Goal: Book appointment/travel/reservation

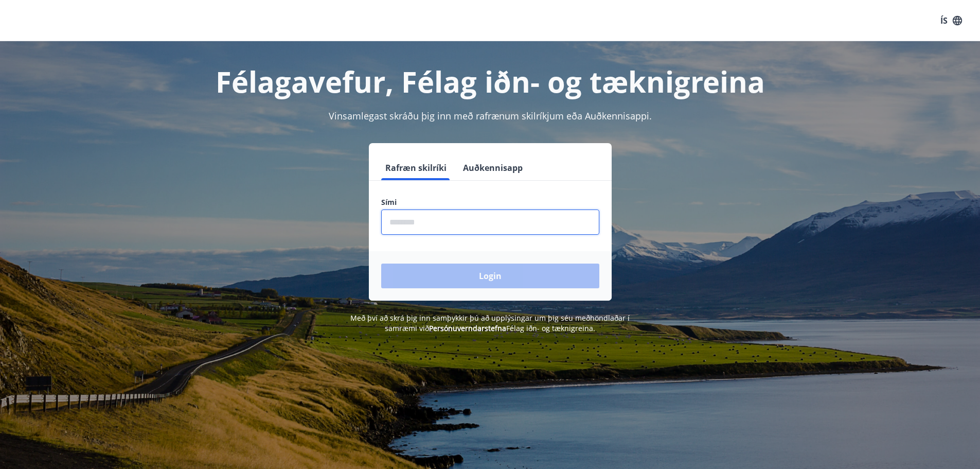
click at [546, 231] on input "phone" at bounding box center [490, 221] width 218 height 25
type input "********"
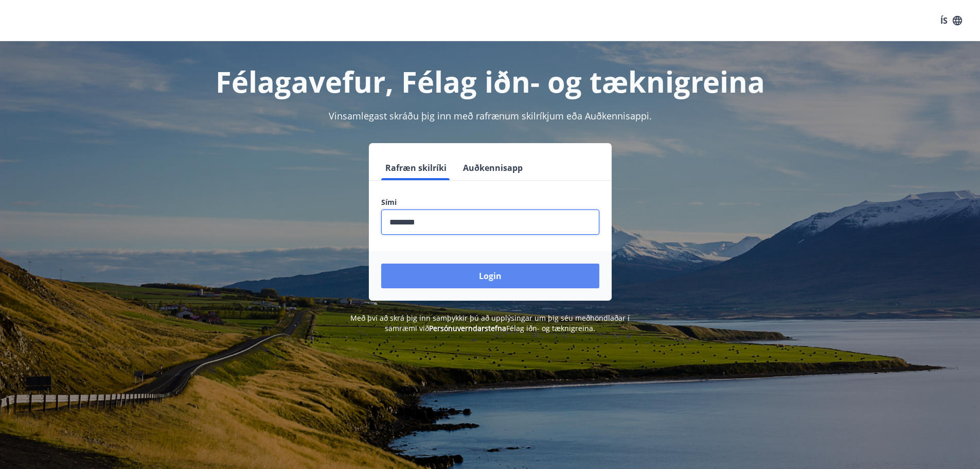
click at [482, 274] on button "Login" at bounding box center [490, 275] width 218 height 25
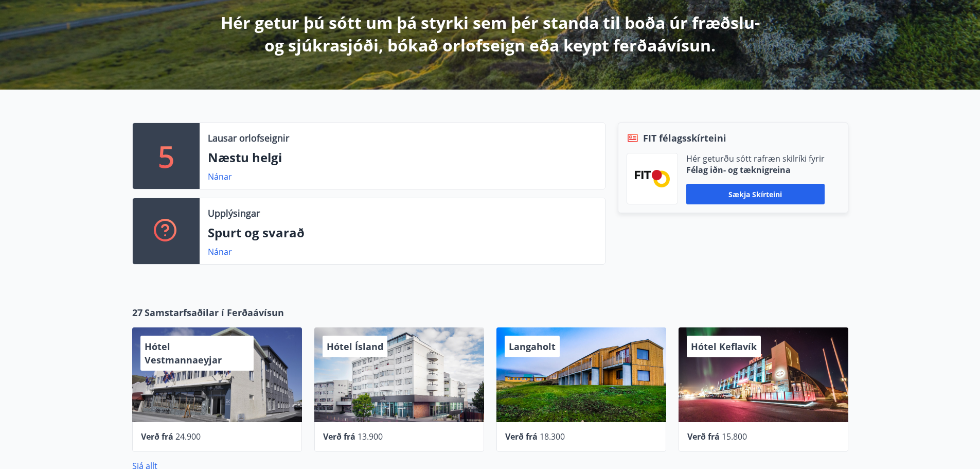
scroll to position [206, 0]
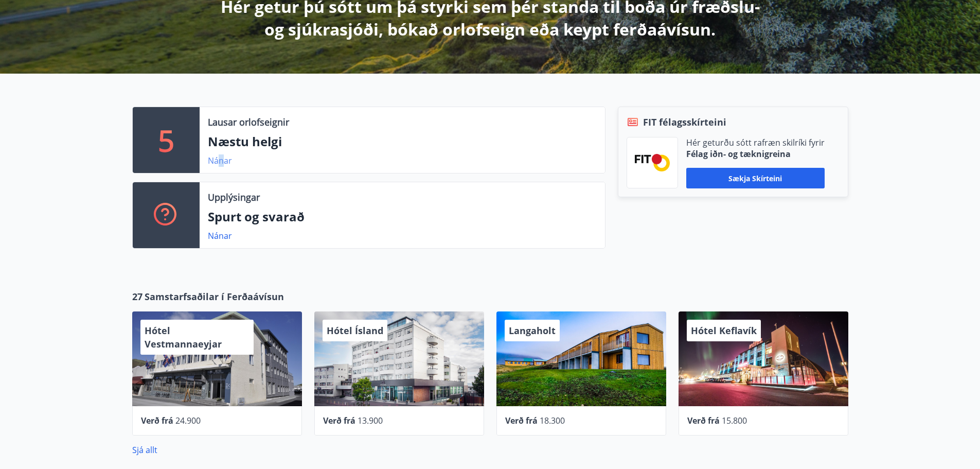
click at [221, 157] on link "Nánar" at bounding box center [220, 160] width 24 height 11
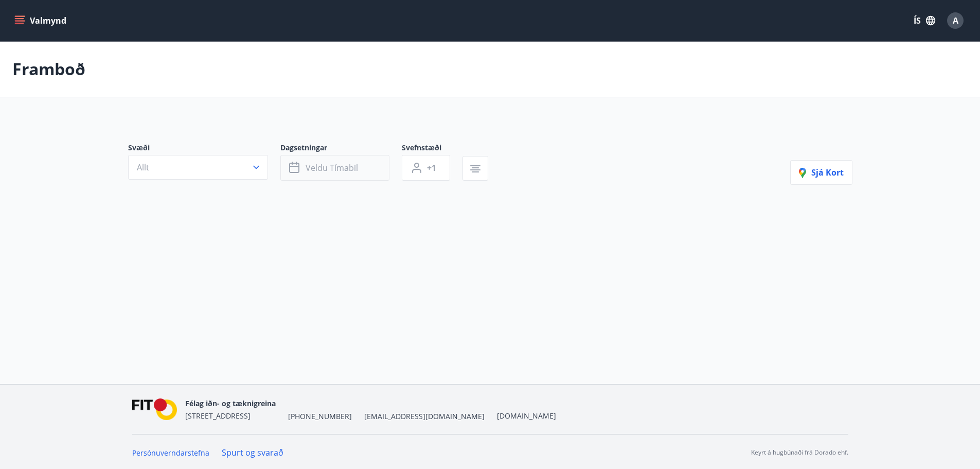
type input "*"
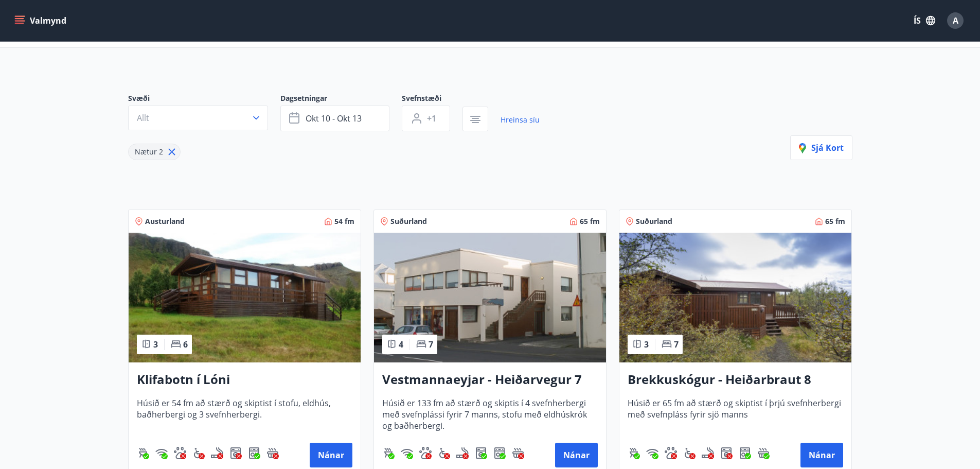
scroll to position [103, 0]
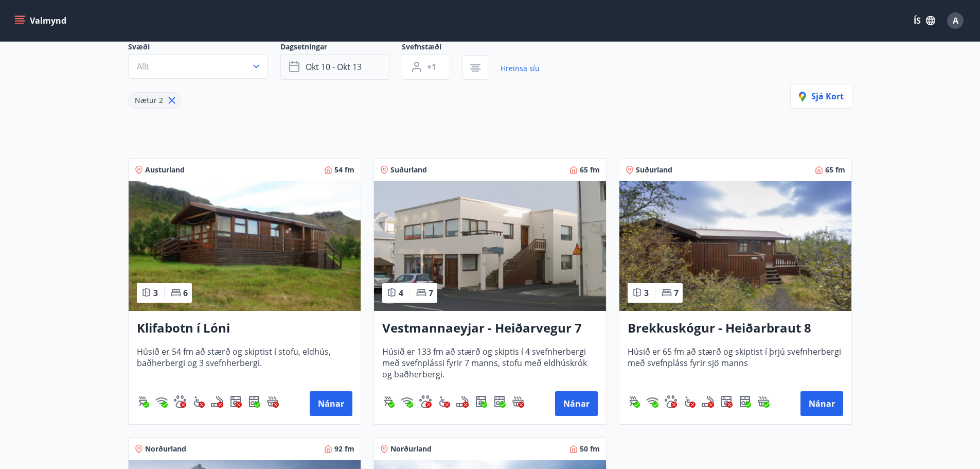
click at [352, 75] on button "okt 10 - okt 13" at bounding box center [334, 67] width 109 height 26
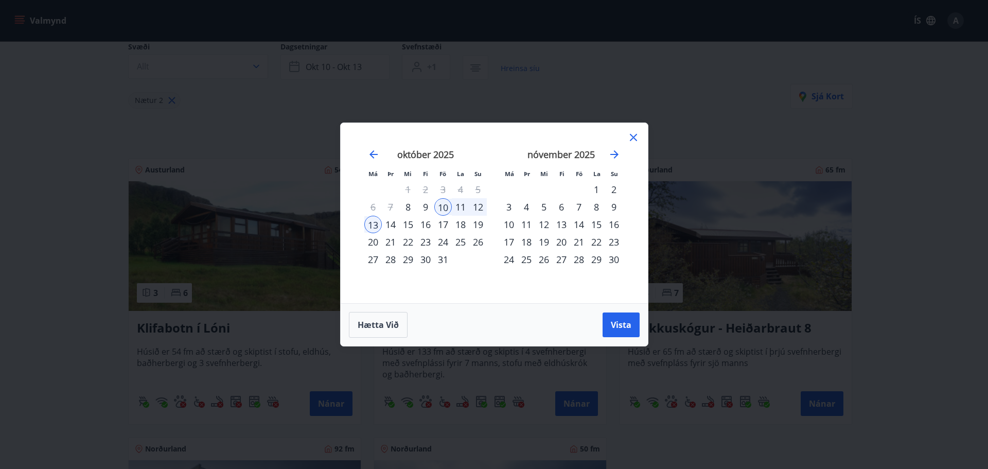
click at [444, 206] on div "10" at bounding box center [442, 206] width 17 height 17
click at [441, 227] on div "17" at bounding box center [442, 224] width 17 height 17
click at [619, 319] on span "Vista" at bounding box center [621, 324] width 21 height 11
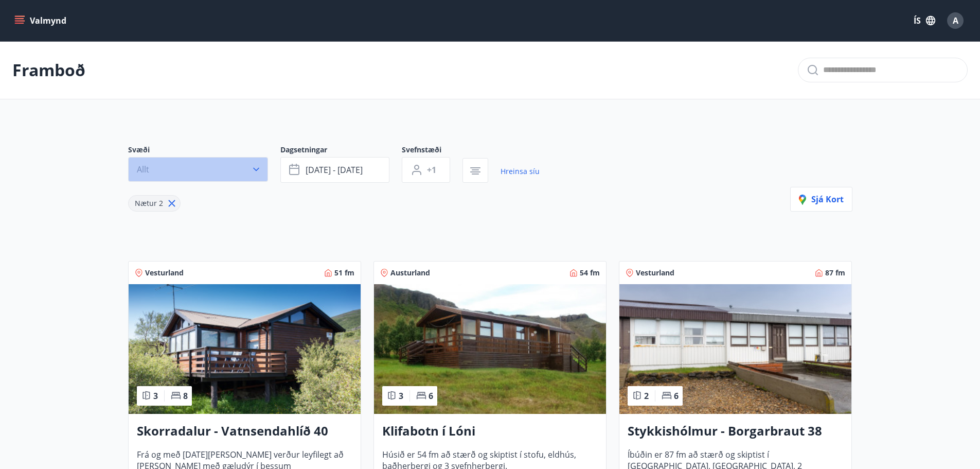
click at [202, 163] on button "Allt" at bounding box center [198, 169] width 140 height 25
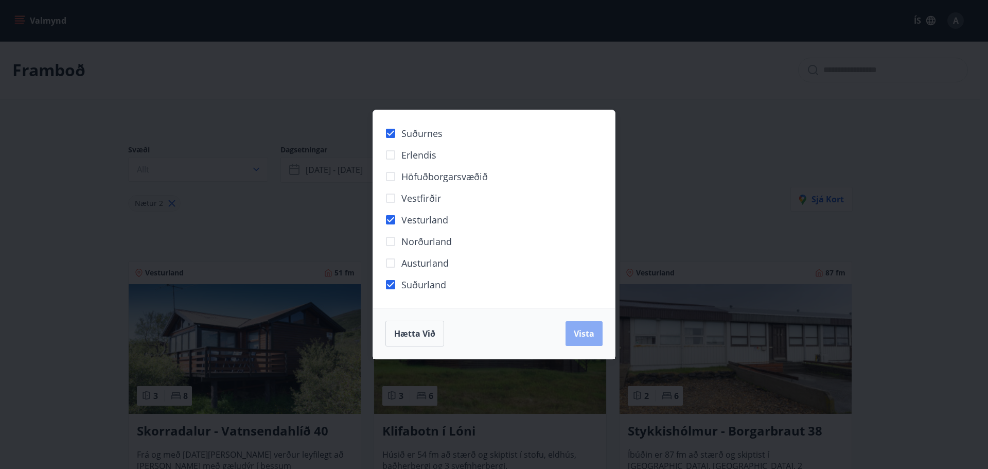
click at [583, 332] on span "Vista" at bounding box center [584, 333] width 21 height 11
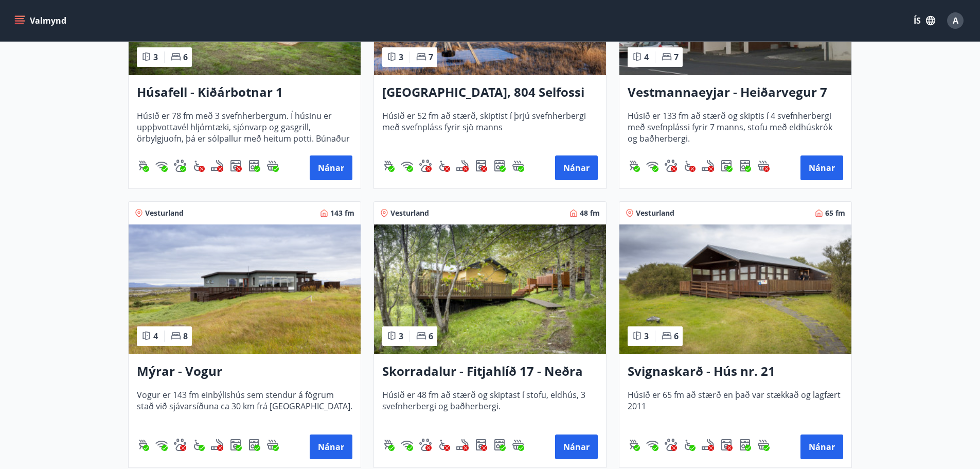
scroll to position [669, 0]
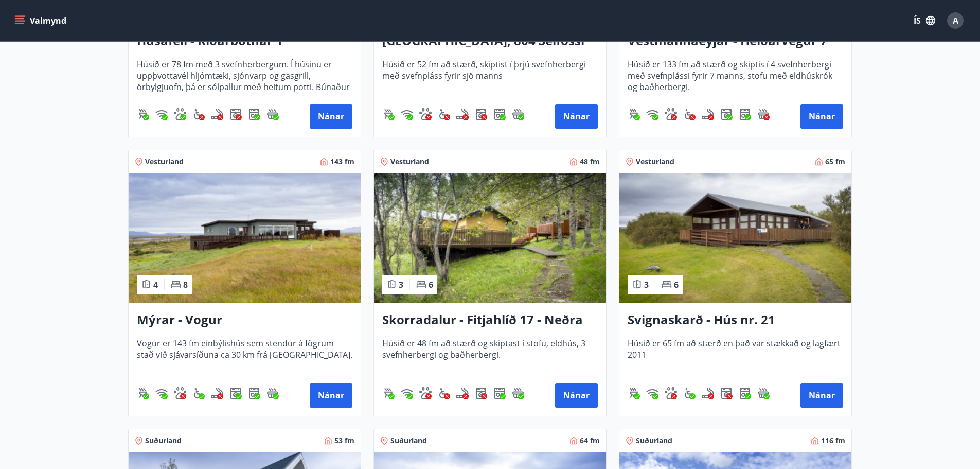
click at [308, 240] on img at bounding box center [245, 238] width 232 height 130
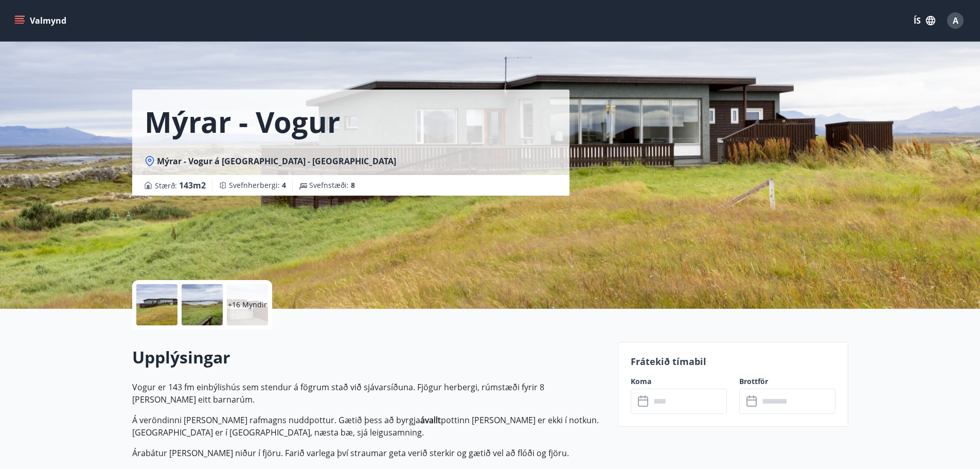
click at [245, 306] on p "+16 Myndir" at bounding box center [247, 304] width 39 height 10
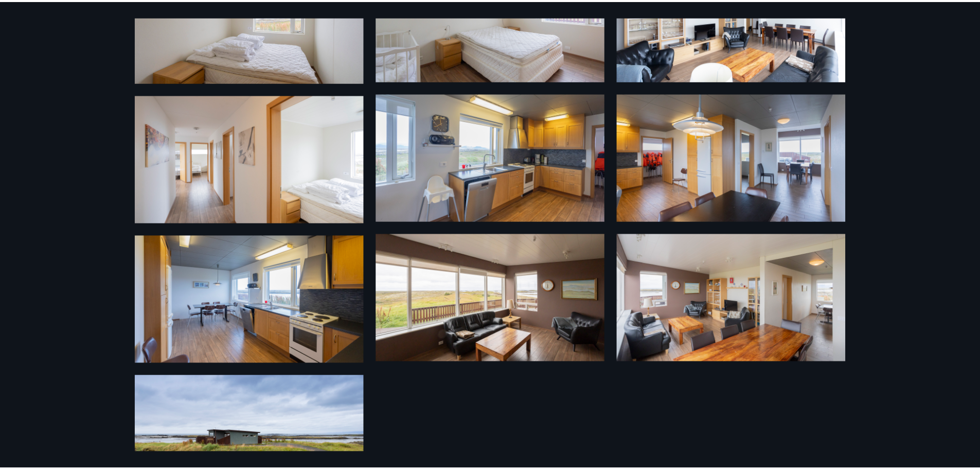
scroll to position [669, 0]
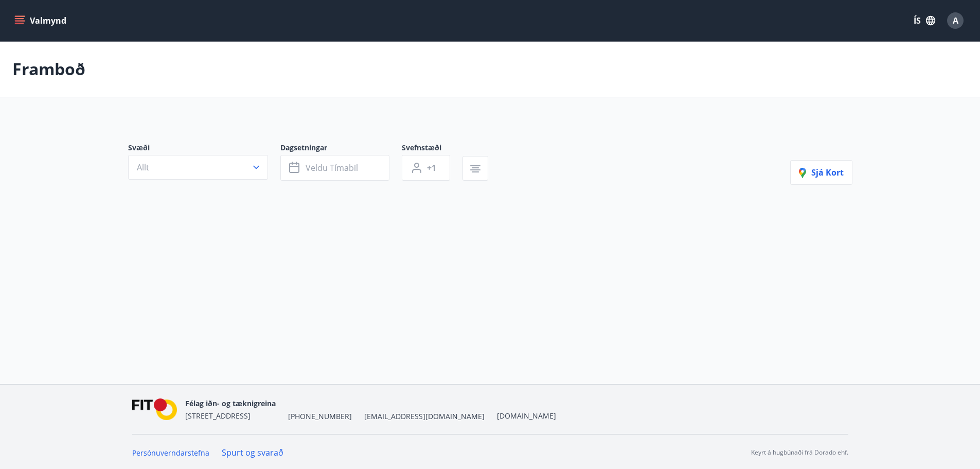
type input "*"
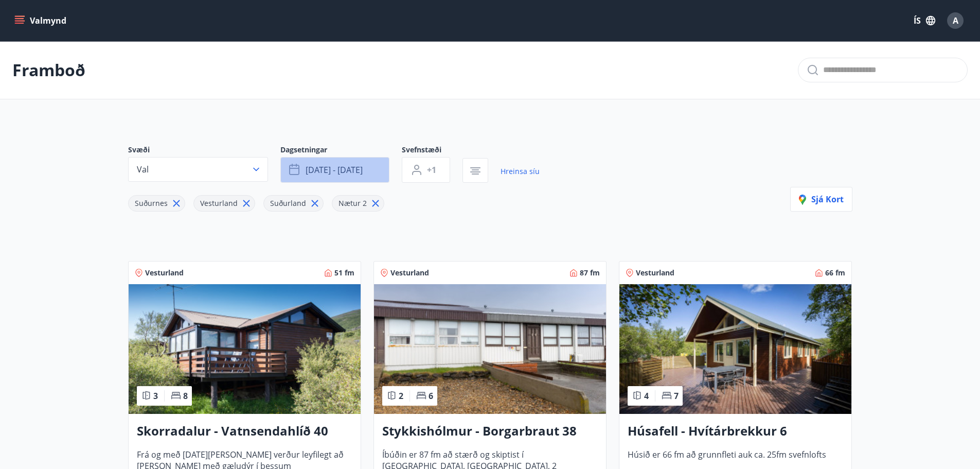
click at [312, 168] on span "okt 10 - okt 17" at bounding box center [334, 169] width 57 height 11
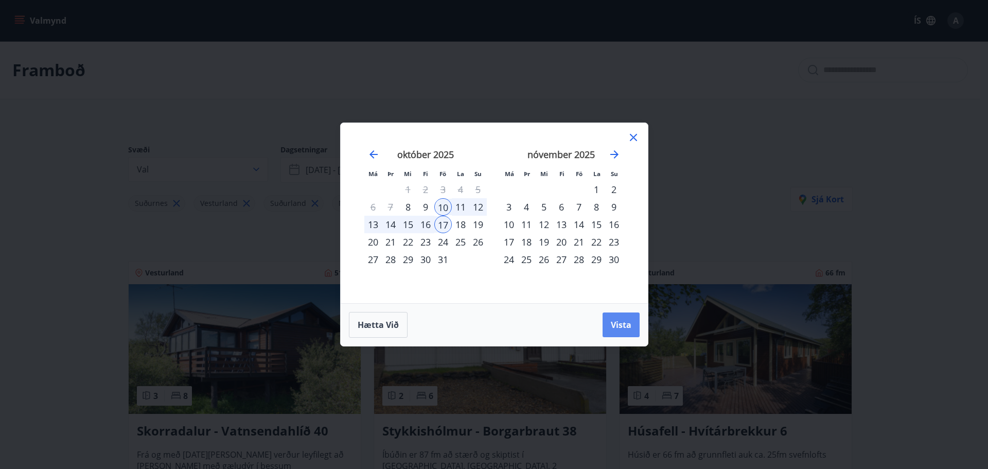
click at [635, 320] on button "Vista" at bounding box center [620, 324] width 37 height 25
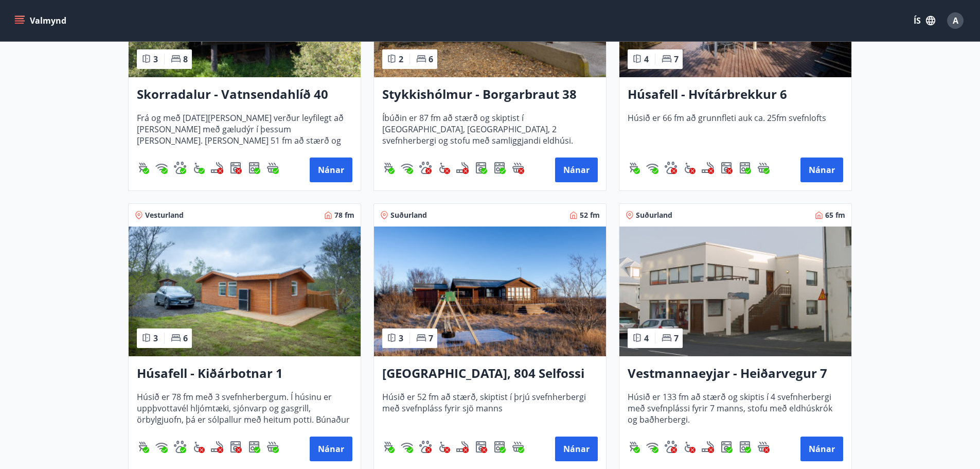
scroll to position [360, 0]
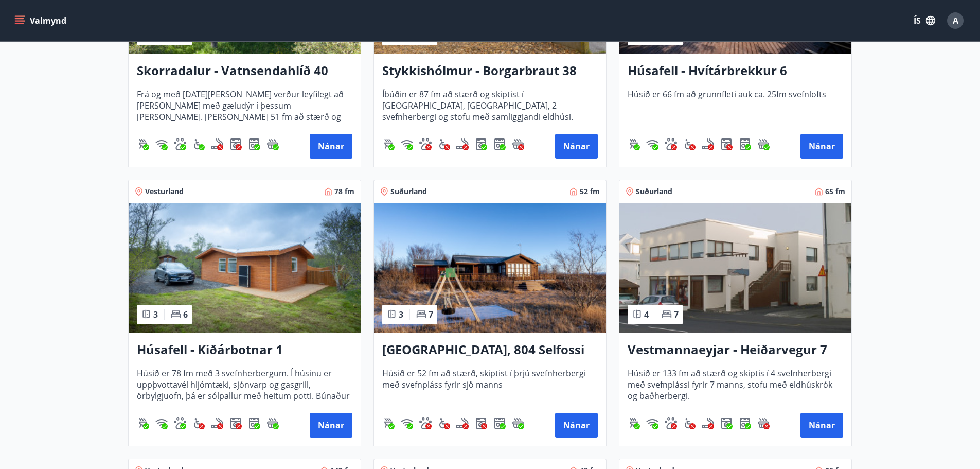
click at [527, 274] on img at bounding box center [490, 268] width 232 height 130
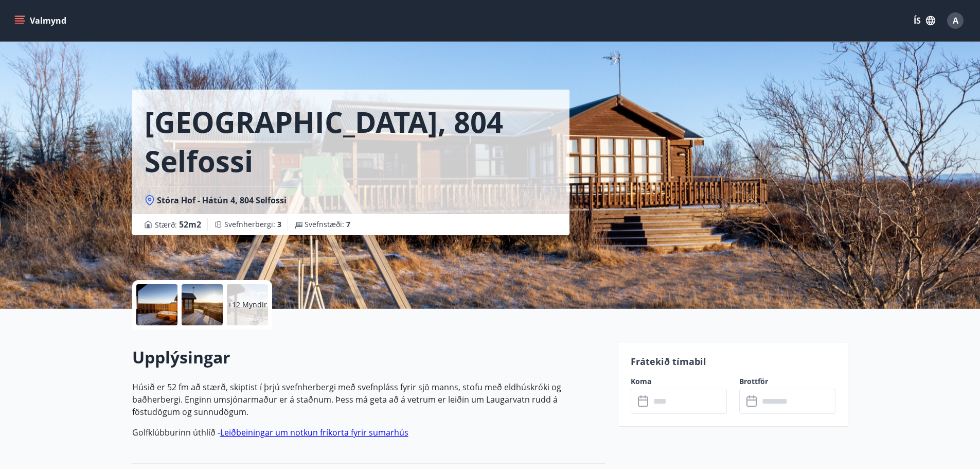
click at [249, 293] on div "+12 Myndir" at bounding box center [247, 304] width 41 height 41
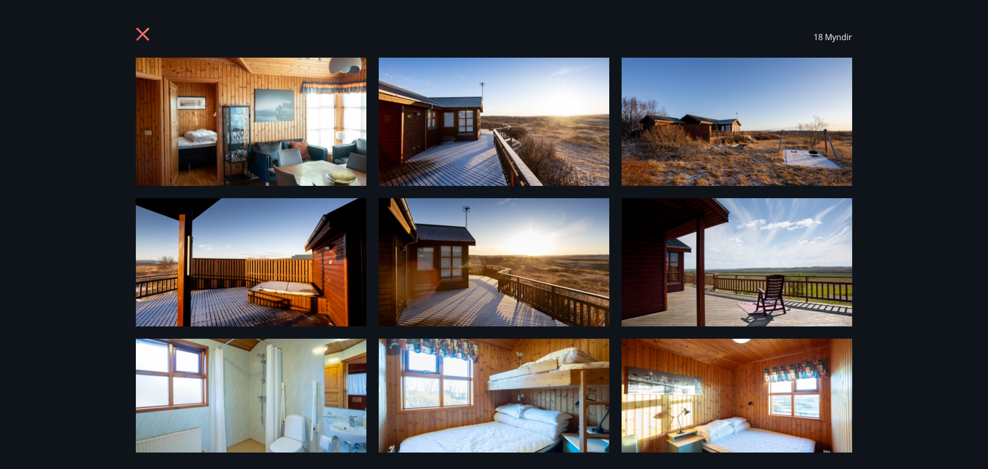
click at [148, 38] on icon at bounding box center [144, 35] width 16 height 16
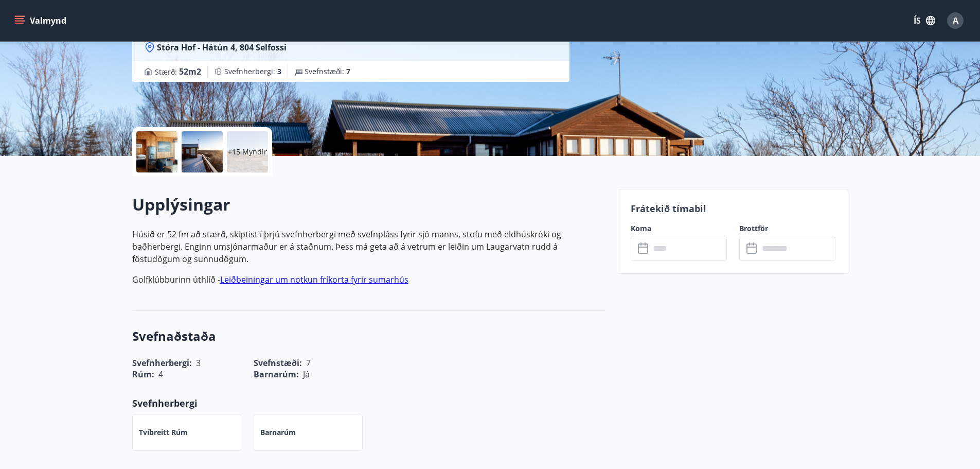
scroll to position [206, 0]
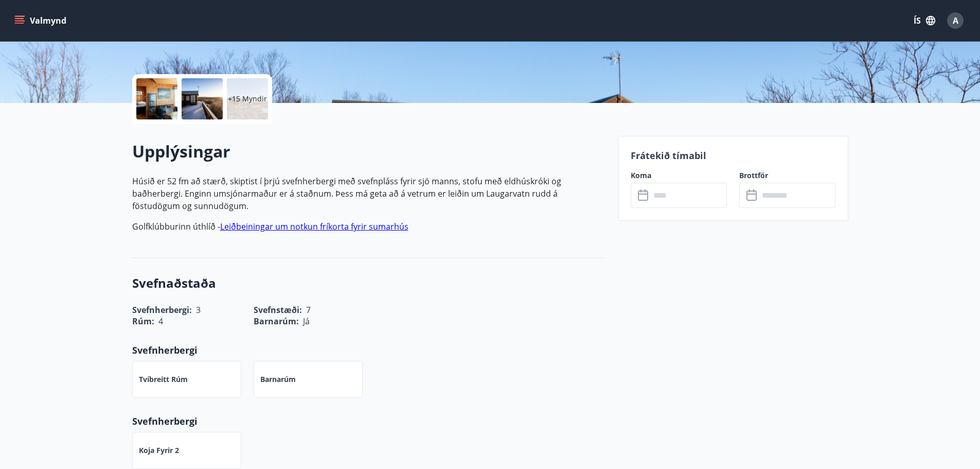
click at [656, 200] on input "text" at bounding box center [688, 195] width 77 height 25
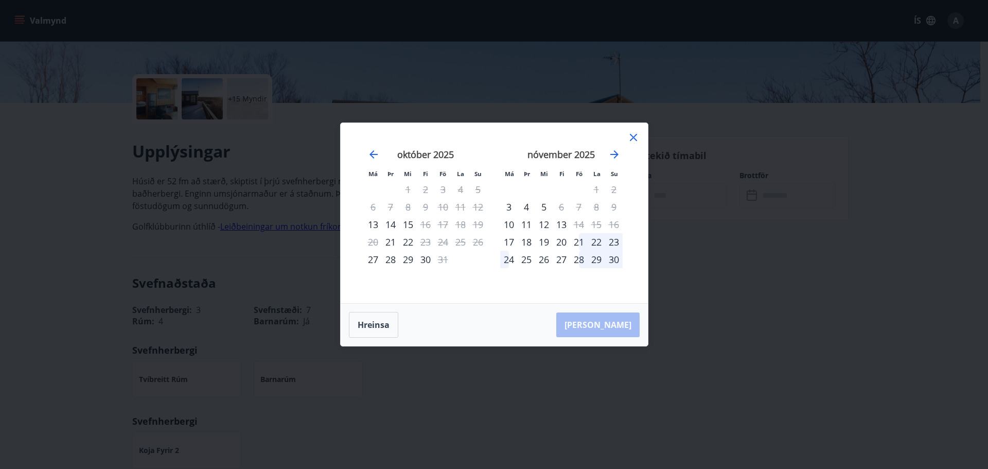
click at [630, 139] on icon at bounding box center [633, 137] width 12 height 12
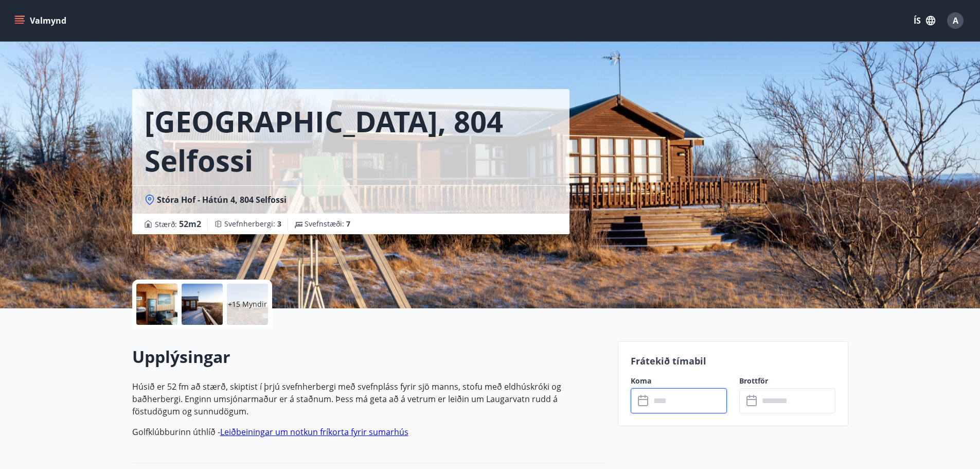
scroll to position [0, 0]
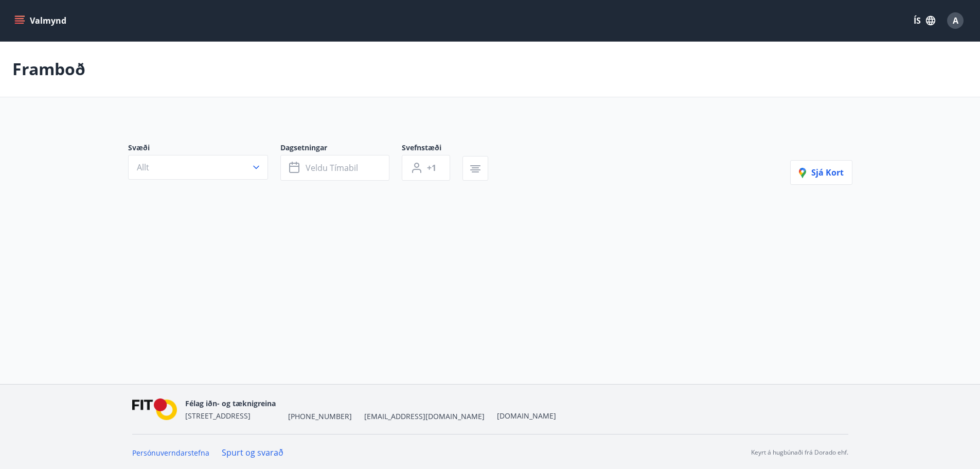
type input "*"
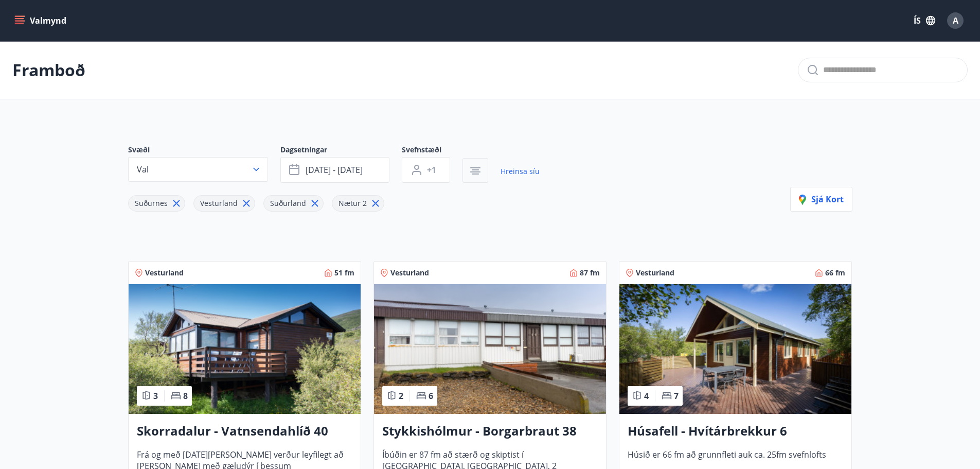
click at [477, 165] on icon "button" at bounding box center [475, 171] width 12 height 12
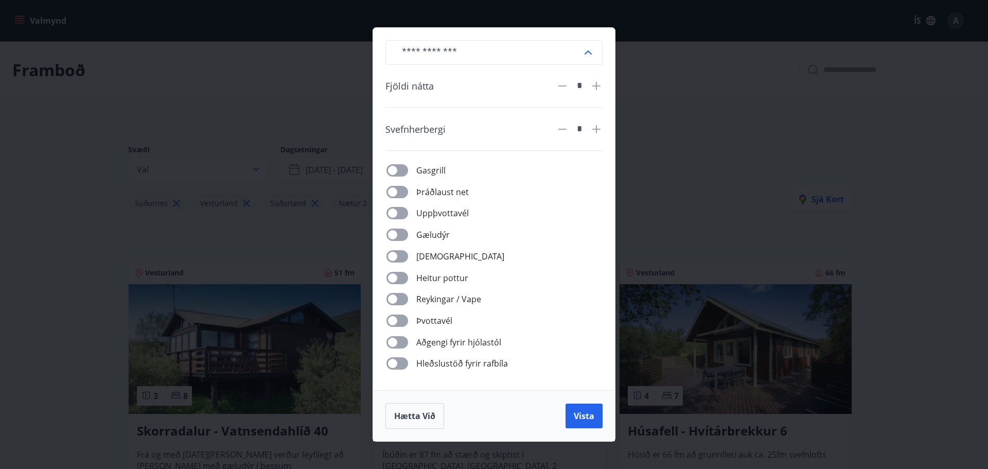
click at [623, 176] on div "​ Fjöldi nátta * Svefnherbergi * Gasgrill Þráðlaust net Uppþvottavél Gæludýr Þu…" at bounding box center [494, 234] width 988 height 469
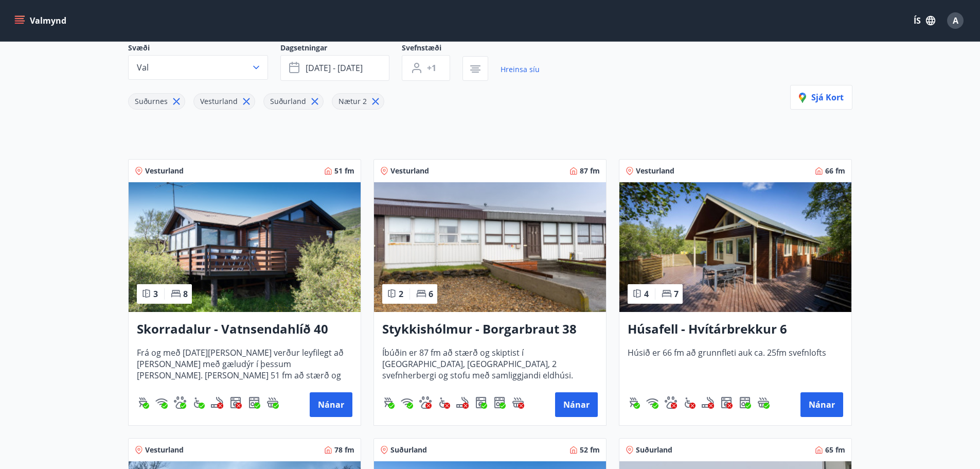
scroll to position [103, 0]
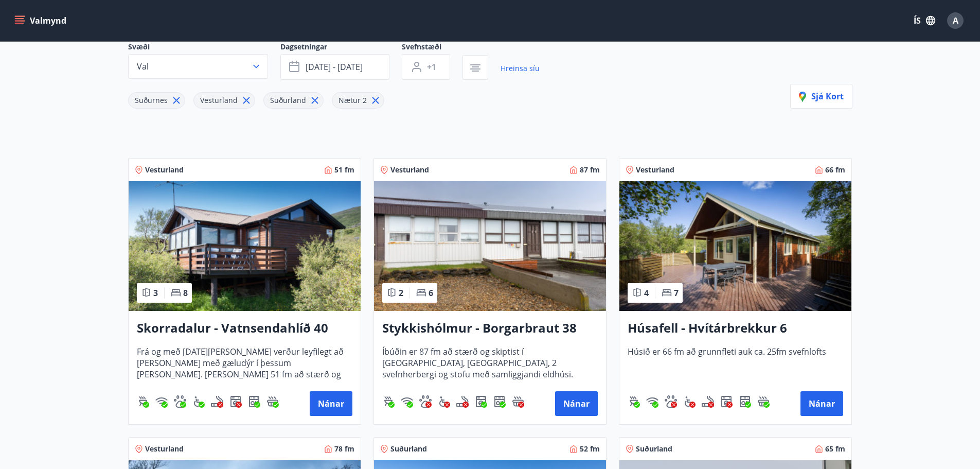
click at [292, 245] on img at bounding box center [245, 246] width 232 height 130
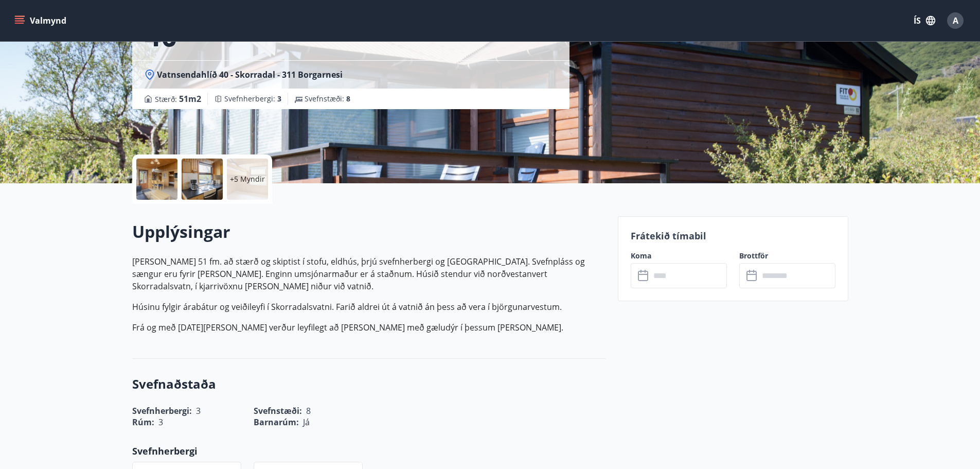
scroll to position [154, 0]
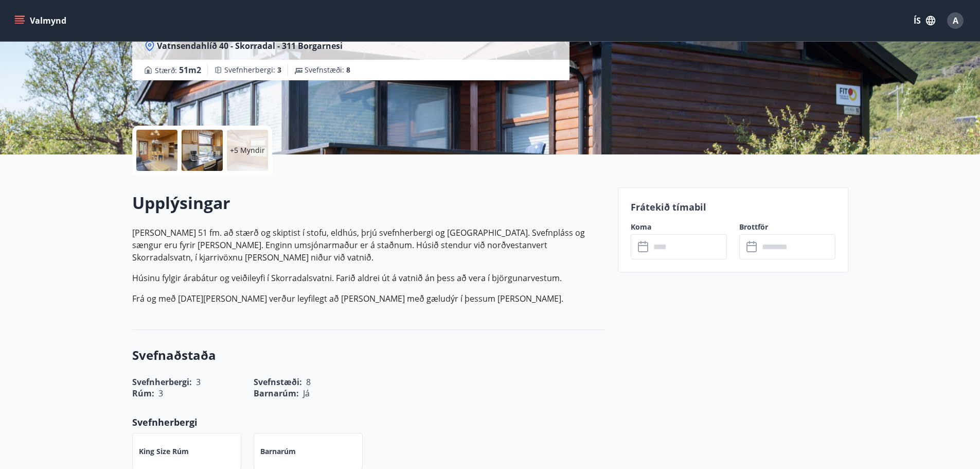
click at [676, 249] on input "text" at bounding box center [688, 246] width 77 height 25
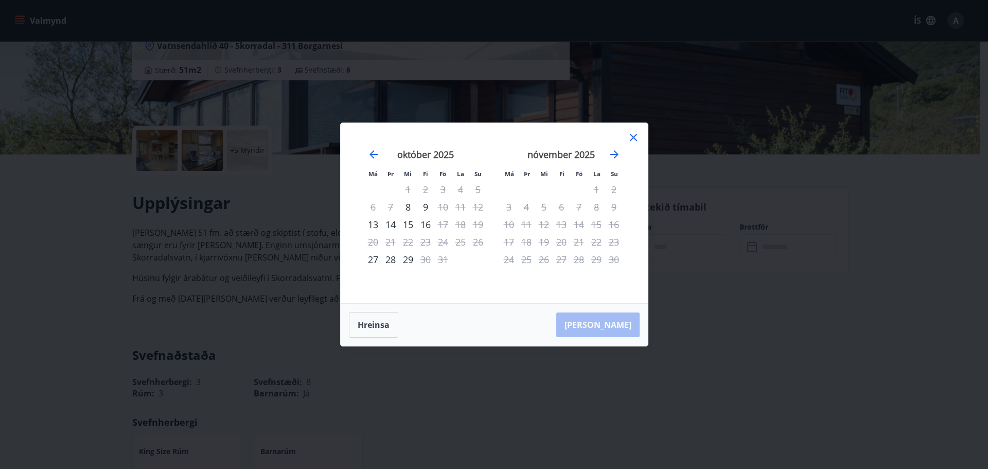
click at [629, 136] on icon at bounding box center [633, 137] width 12 height 12
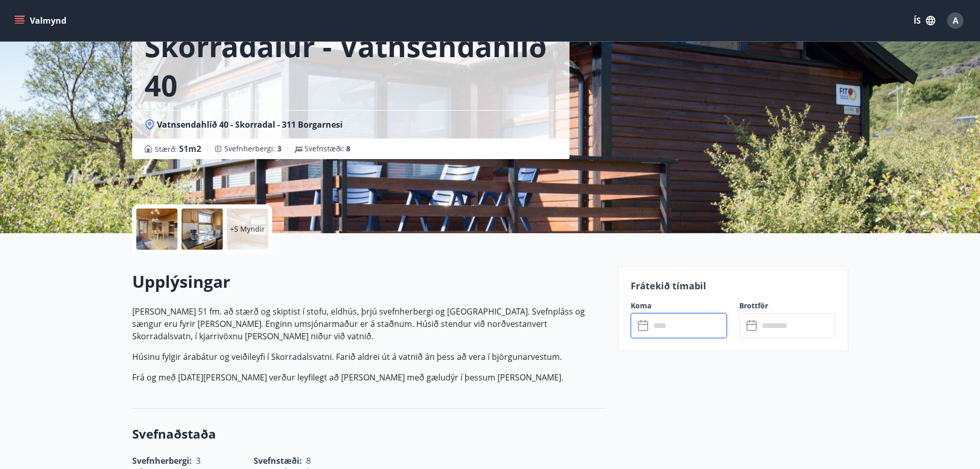
scroll to position [0, 0]
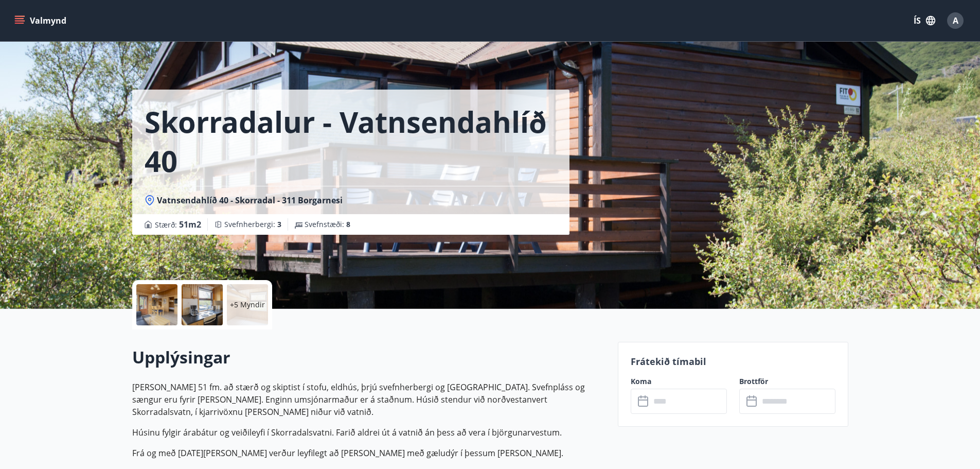
click at [29, 21] on button "Valmynd" at bounding box center [41, 20] width 58 height 19
click at [304, 65] on div "Skorradalur - Vatnsendahlíð 40 Vatnsendahlíð 40 - Skorradal - 311 Borgarnesi St…" at bounding box center [370, 117] width 477 height 235
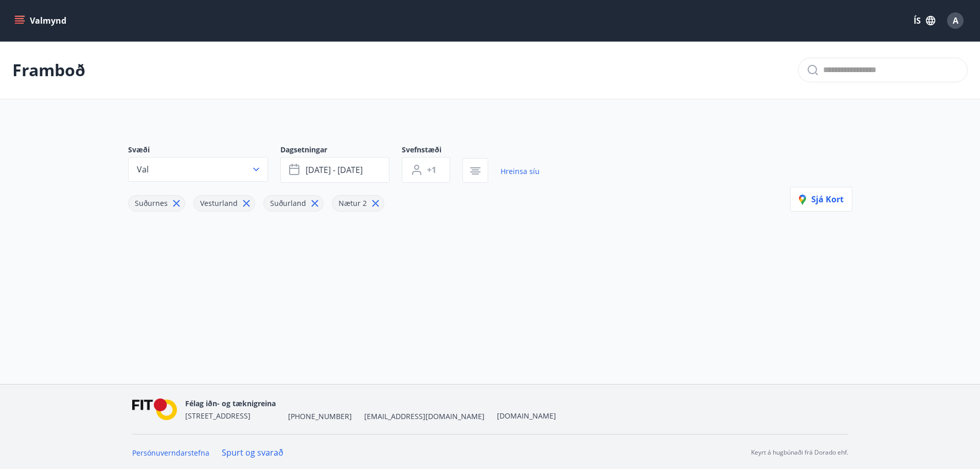
type input "*"
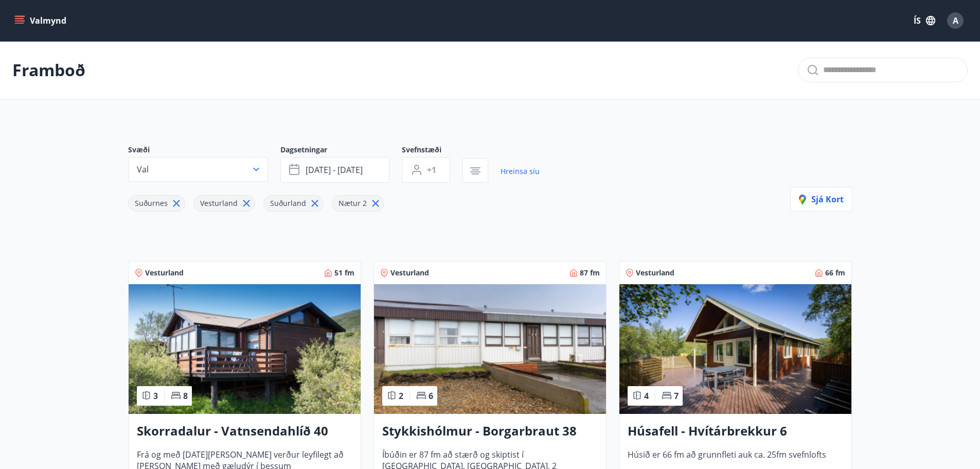
click at [13, 26] on button "Valmynd" at bounding box center [41, 20] width 58 height 19
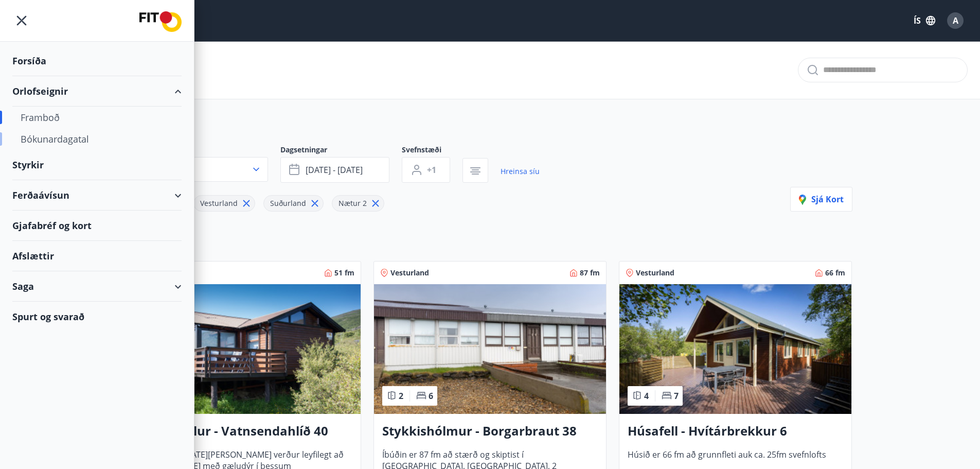
click at [55, 138] on div "Bókunardagatal" at bounding box center [97, 139] width 153 height 22
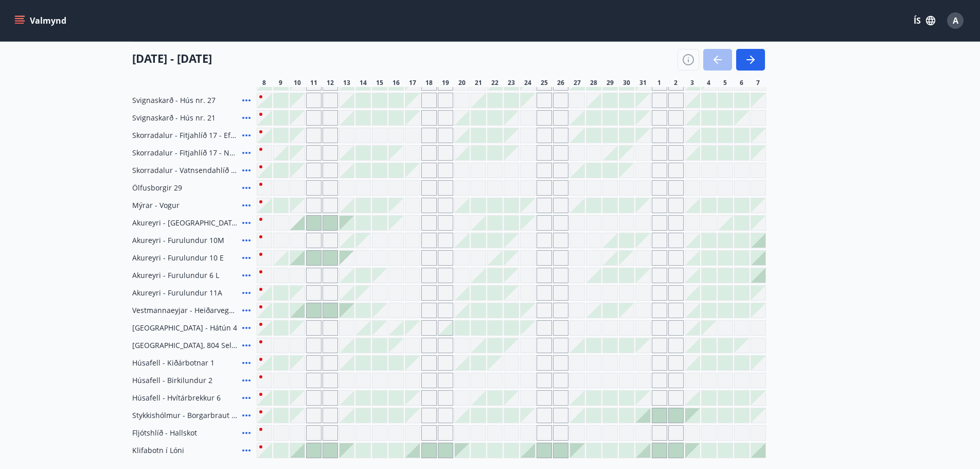
scroll to position [360, 0]
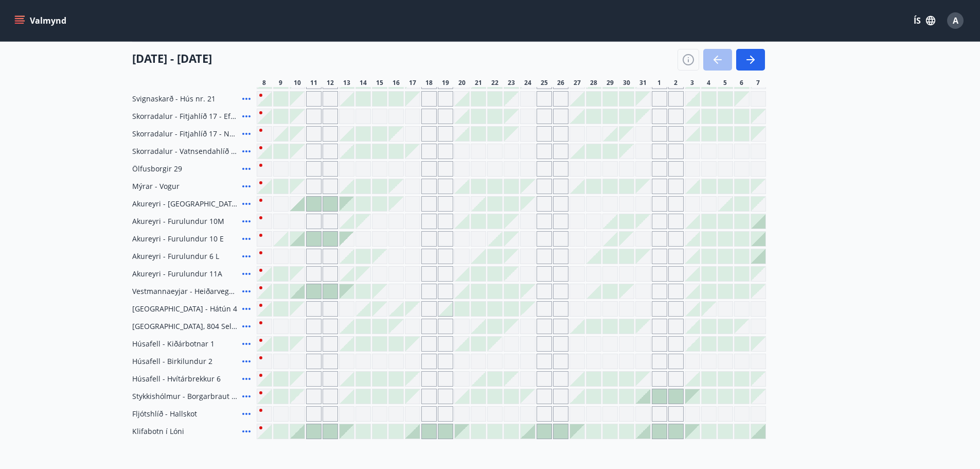
click at [246, 432] on icon at bounding box center [246, 431] width 12 height 12
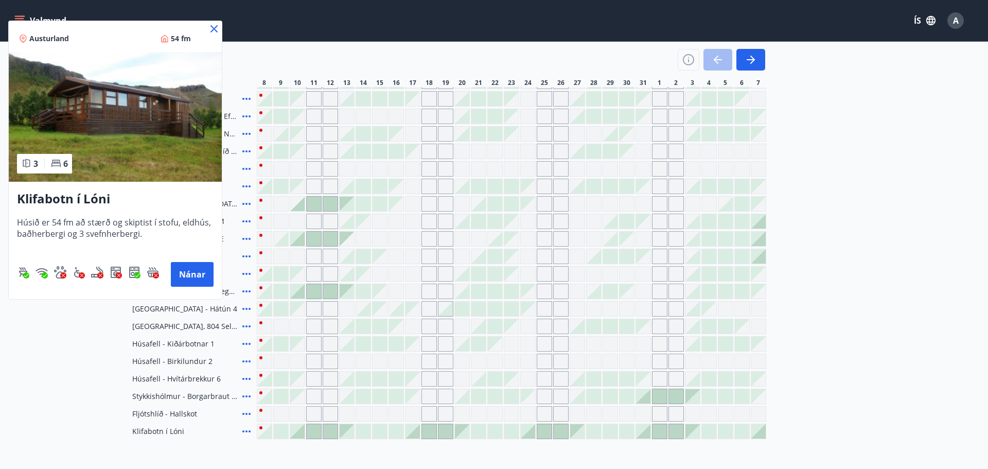
click at [75, 349] on div at bounding box center [494, 234] width 988 height 469
click at [213, 29] on div "Valmynd ÍS A" at bounding box center [489, 20] width 955 height 25
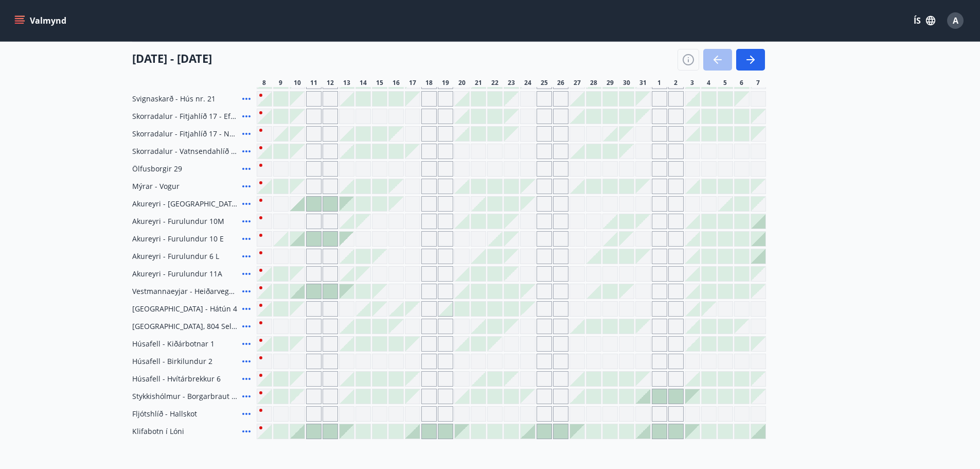
click at [245, 429] on icon at bounding box center [246, 431] width 12 height 12
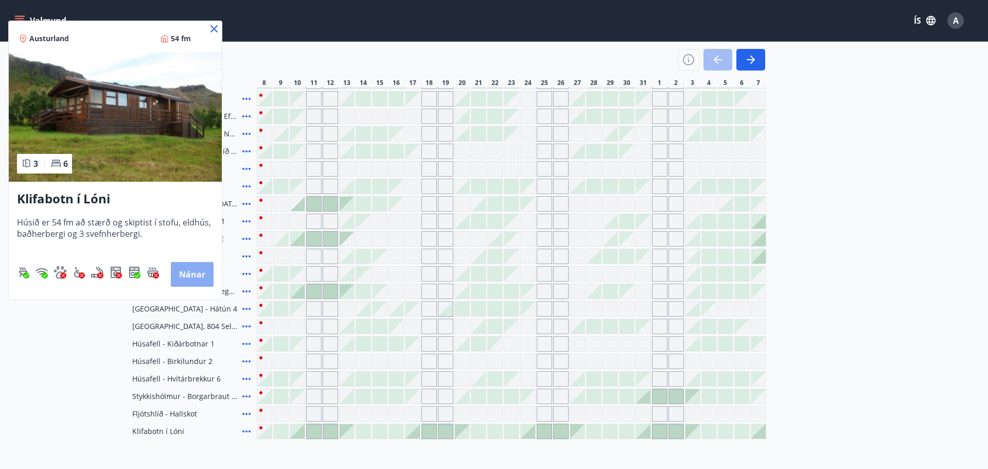
click at [207, 267] on button "Nánar" at bounding box center [192, 274] width 43 height 25
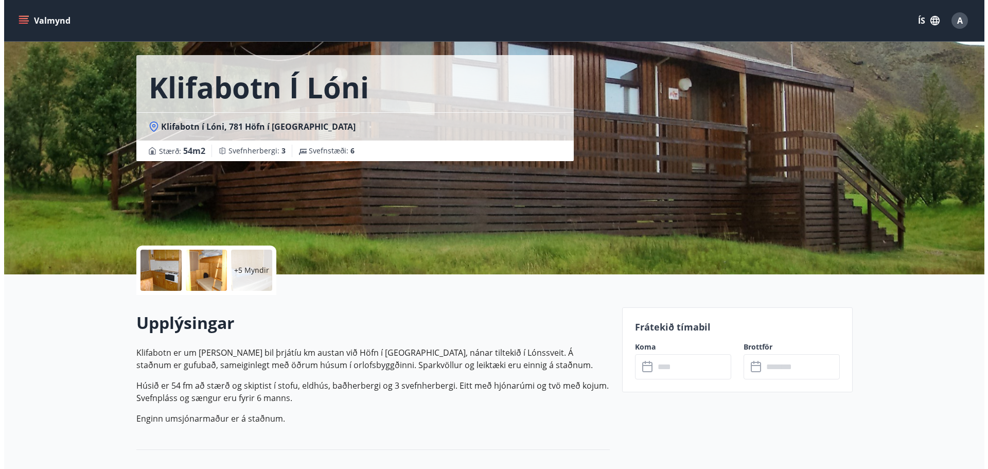
scroll to position [51, 0]
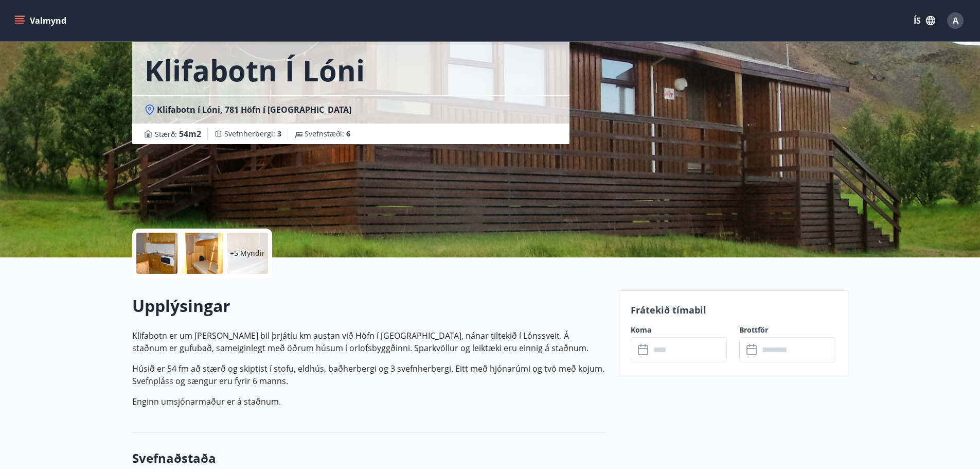
click at [252, 255] on p "+5 Myndir" at bounding box center [247, 253] width 35 height 10
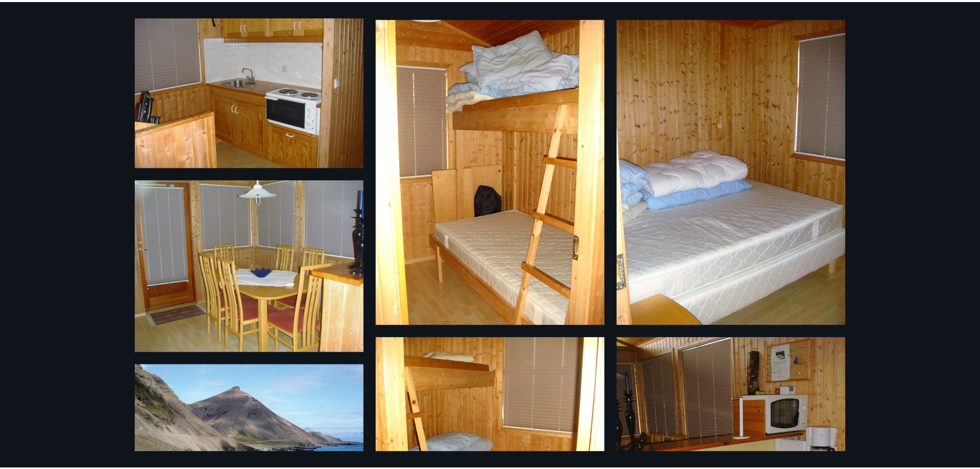
scroll to position [452, 0]
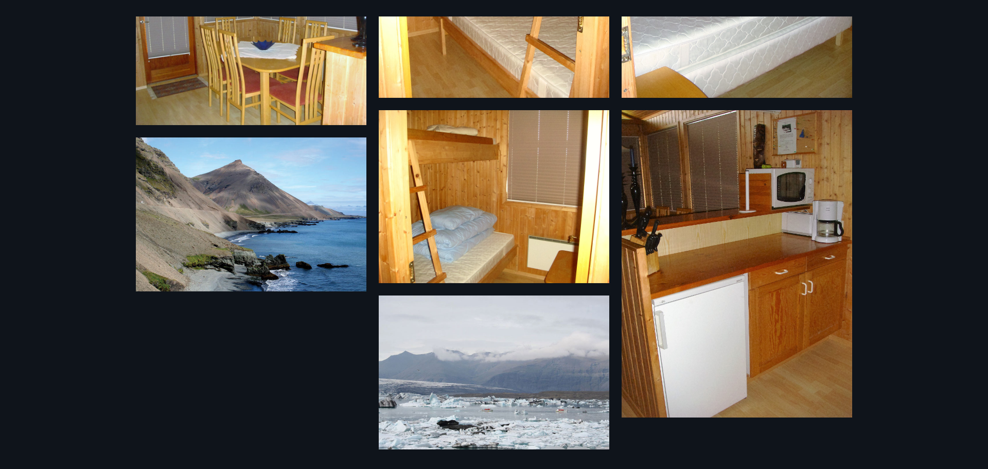
click at [927, 222] on div "11 Myndir" at bounding box center [494, 234] width 988 height 469
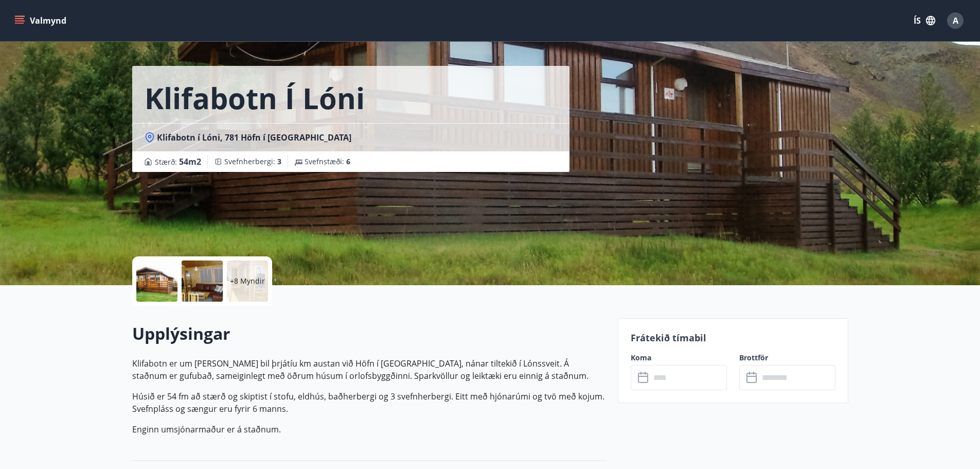
scroll to position [0, 0]
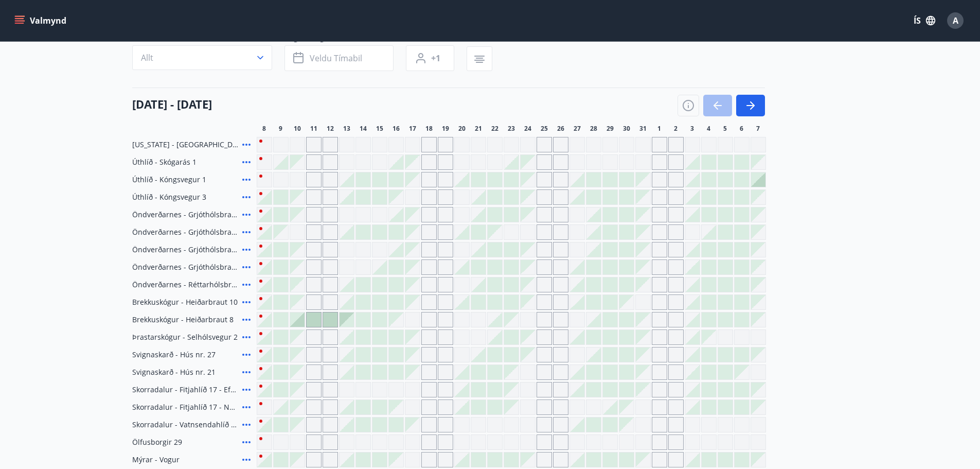
scroll to position [104, 0]
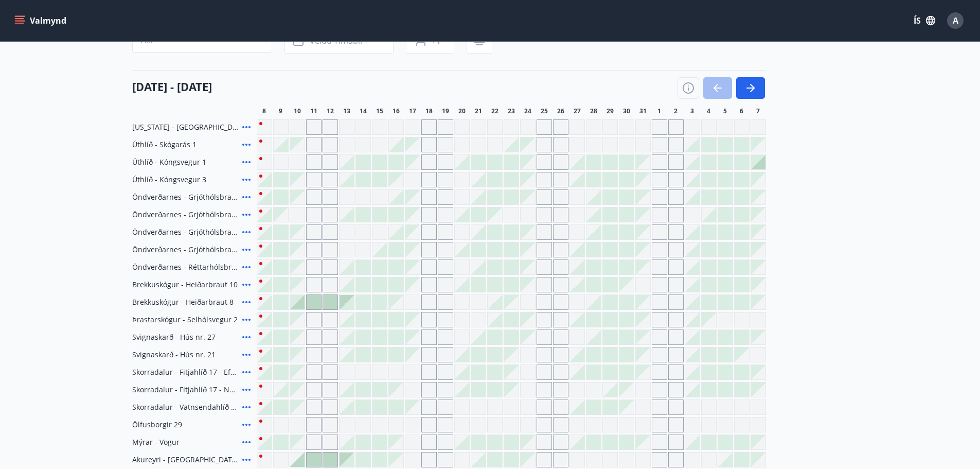
click at [312, 305] on div at bounding box center [314, 302] width 14 height 14
click at [248, 300] on icon at bounding box center [246, 302] width 12 height 12
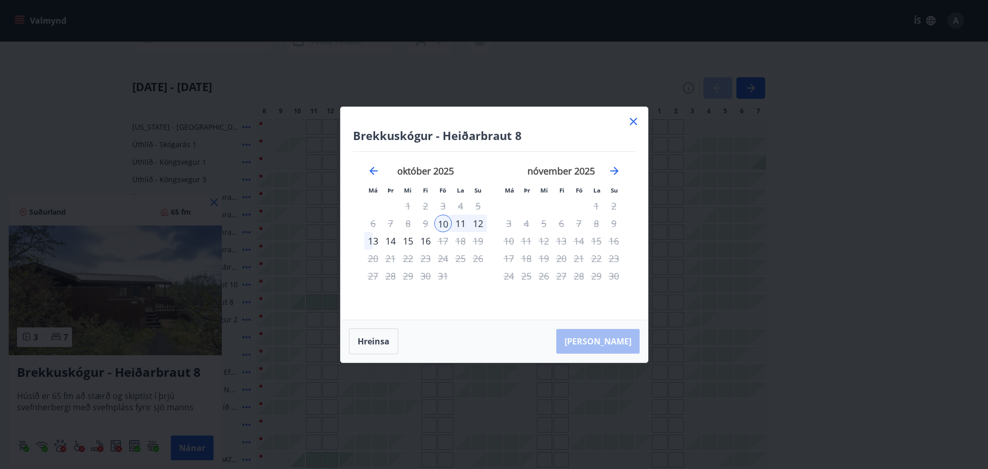
click at [631, 121] on icon at bounding box center [633, 121] width 12 height 12
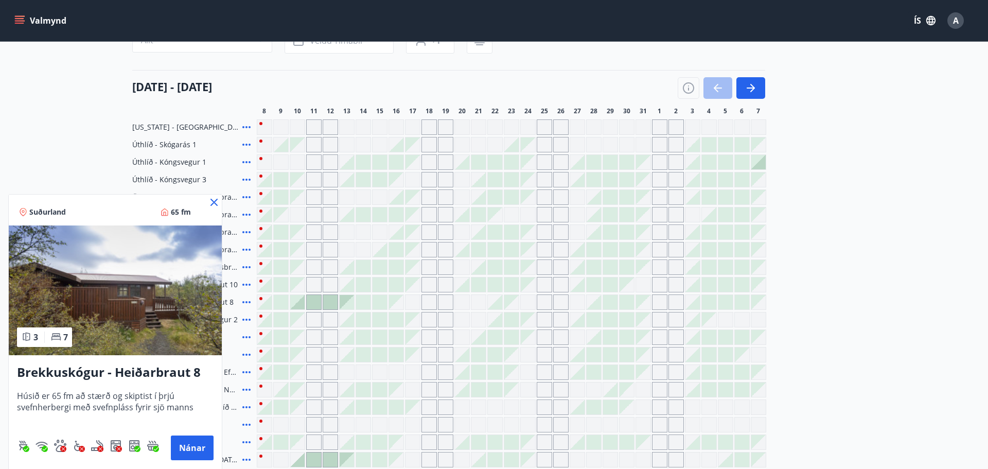
click at [633, 122] on div at bounding box center [494, 234] width 988 height 469
click at [191, 448] on div "Mýrar - Vogur" at bounding box center [192, 441] width 120 height 15
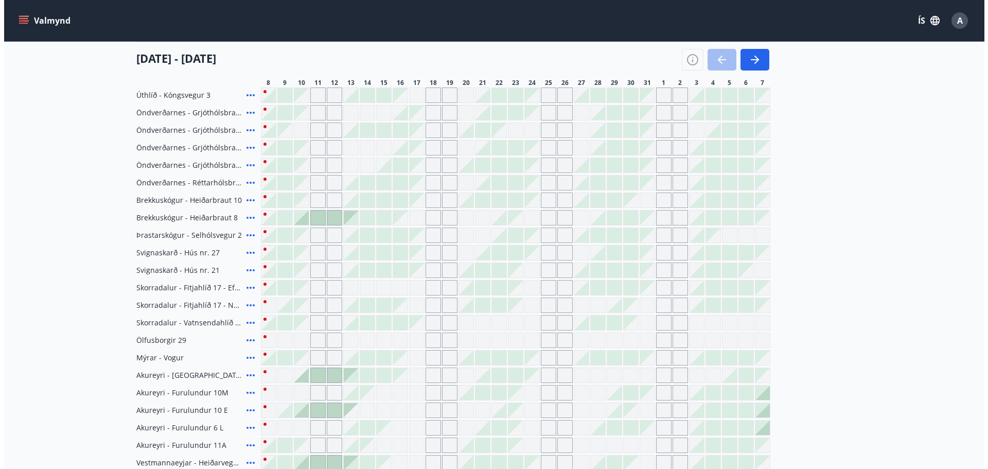
scroll to position [207, 0]
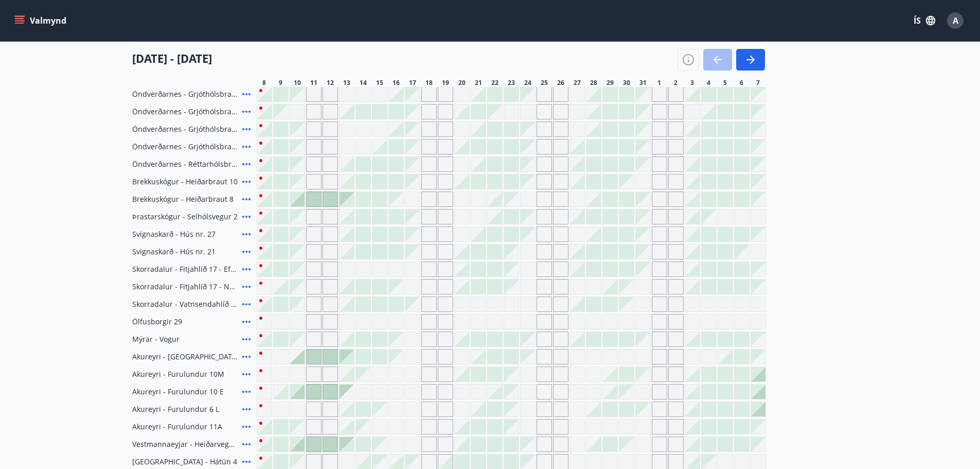
click at [245, 355] on icon at bounding box center [246, 356] width 12 height 12
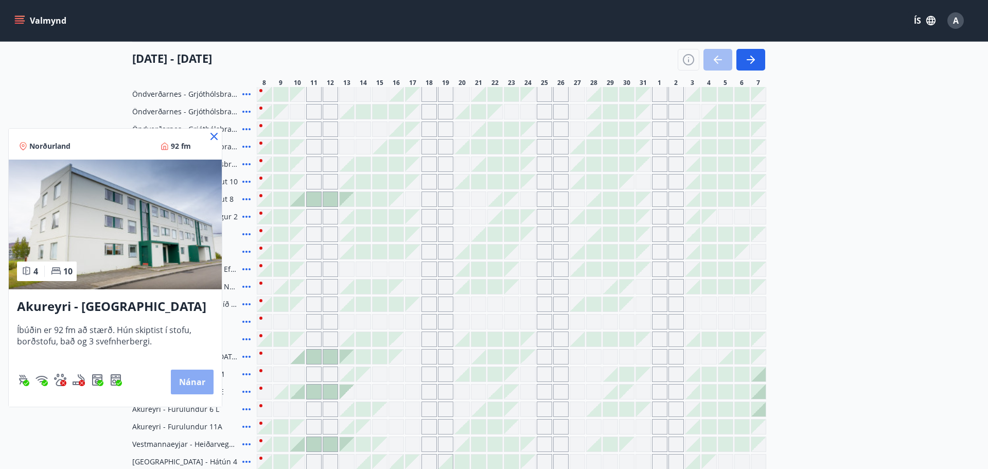
click at [188, 378] on button "Nánar" at bounding box center [192, 381] width 43 height 25
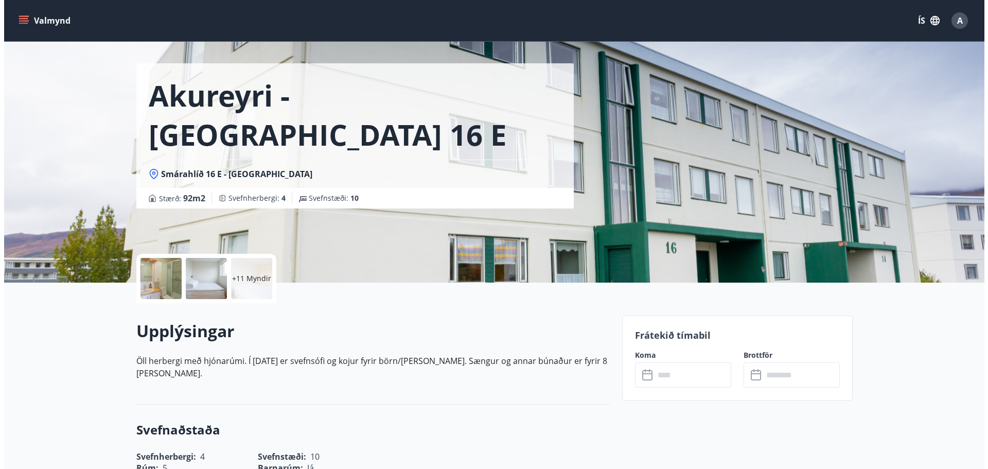
scroll to position [51, 0]
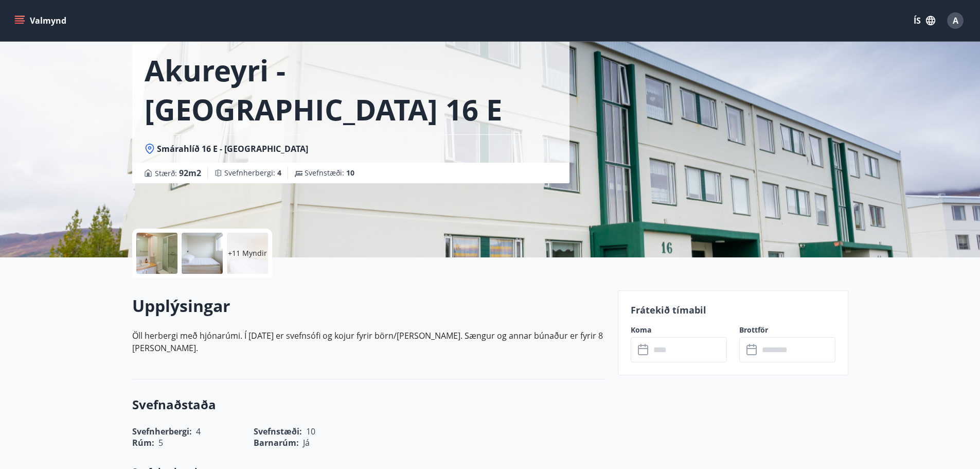
click at [241, 249] on p "+11 Myndir" at bounding box center [247, 253] width 39 height 10
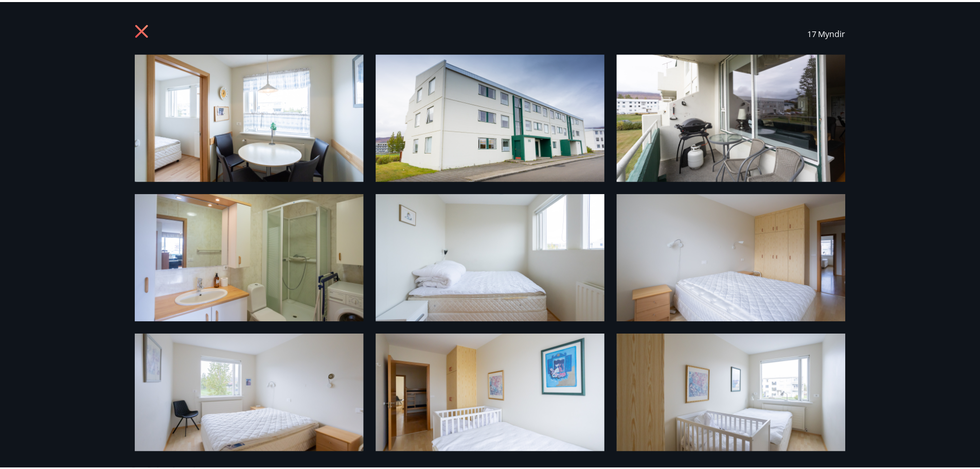
scroll to position [0, 0]
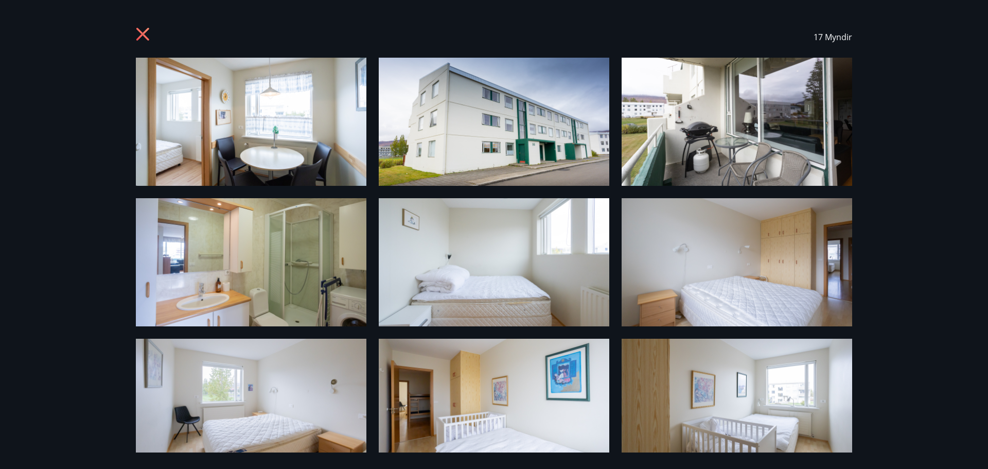
click at [144, 36] on icon at bounding box center [142, 34] width 13 height 13
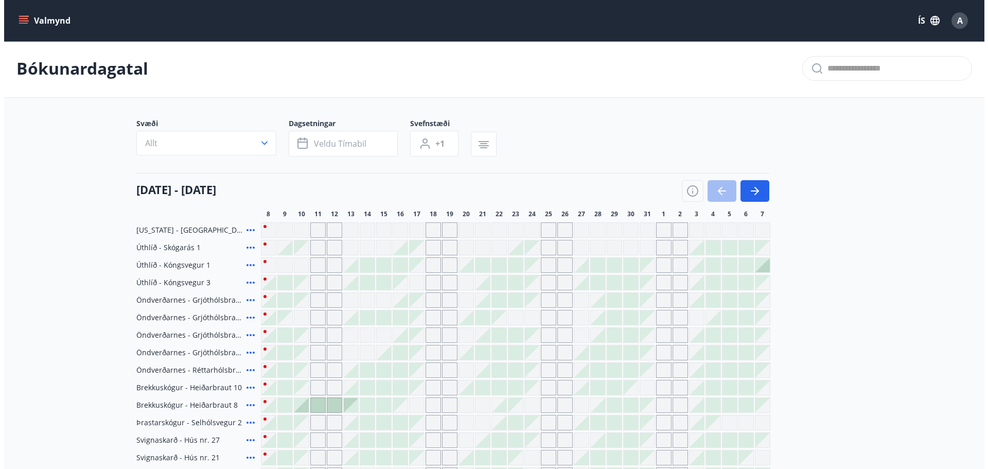
scroll to position [51, 0]
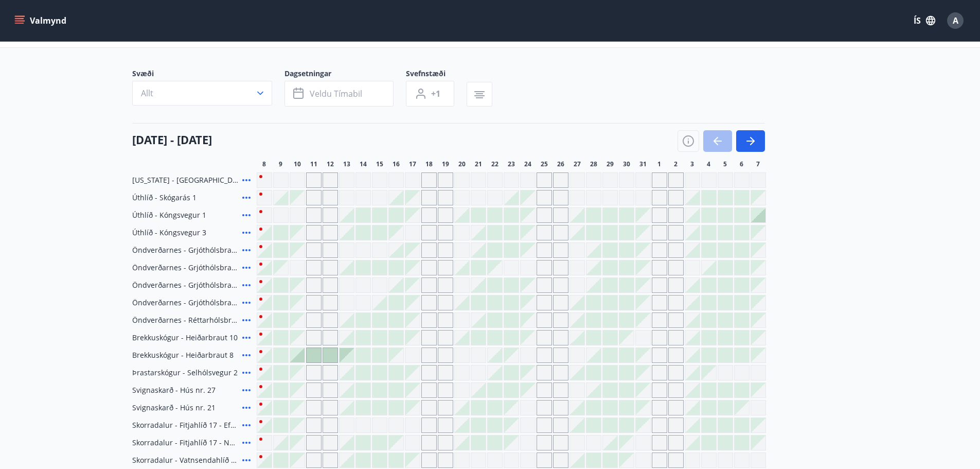
click at [243, 355] on icon at bounding box center [246, 355] width 8 height 2
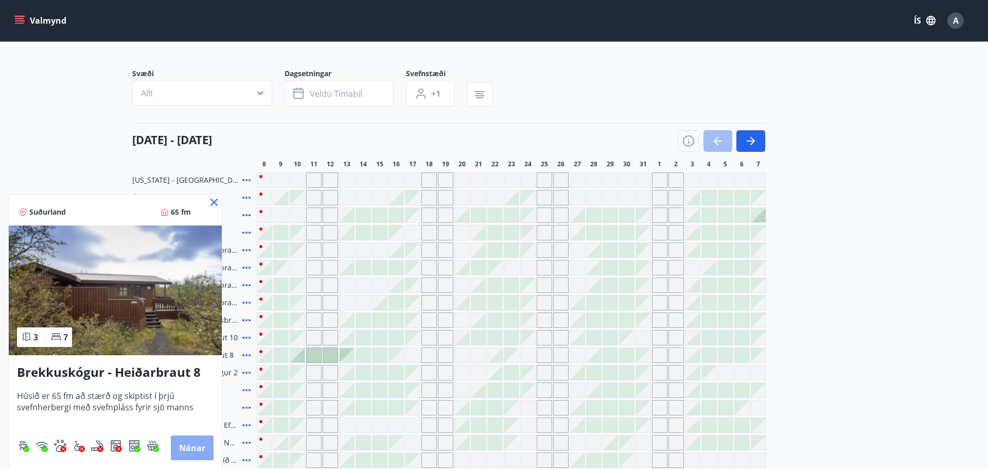
click at [193, 447] on button "Nánar" at bounding box center [192, 447] width 43 height 25
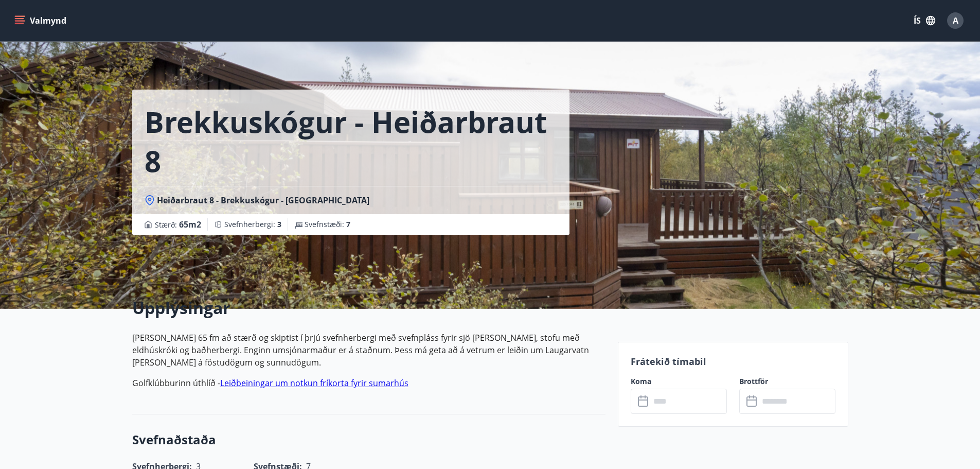
click at [536, 273] on div "Brekkuskógur - Heiðarbraut 8 Heiðarbraut 8 - Brekkuskógur - Bláskógabyggð - Árn…" at bounding box center [370, 154] width 477 height 309
click at [725, 197] on div "Brekkuskógur - Heiðarbraut 8 Heiðarbraut 8 - Brekkuskógur - Bláskógabyggð - Árn…" at bounding box center [490, 154] width 716 height 309
click at [38, 17] on button "Valmynd" at bounding box center [41, 20] width 58 height 19
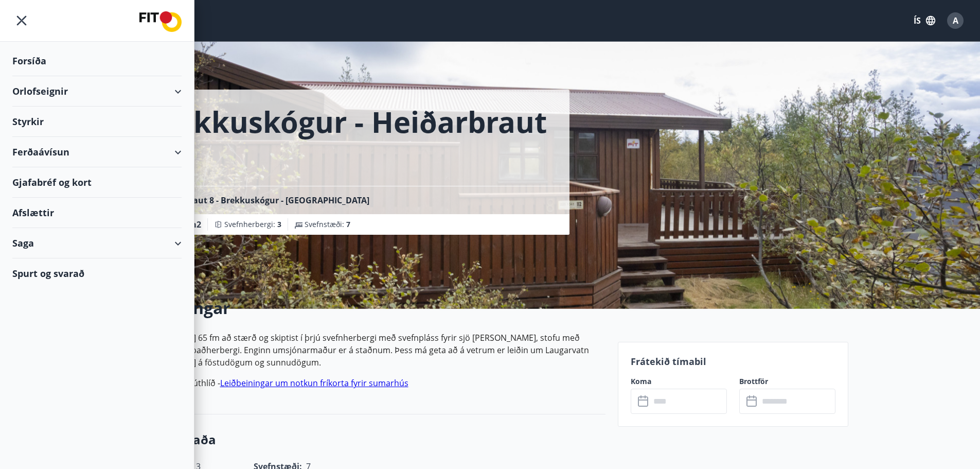
drag, startPoint x: 21, startPoint y: 14, endPoint x: 41, endPoint y: 17, distance: 20.7
click at [21, 14] on icon "menu" at bounding box center [21, 20] width 19 height 19
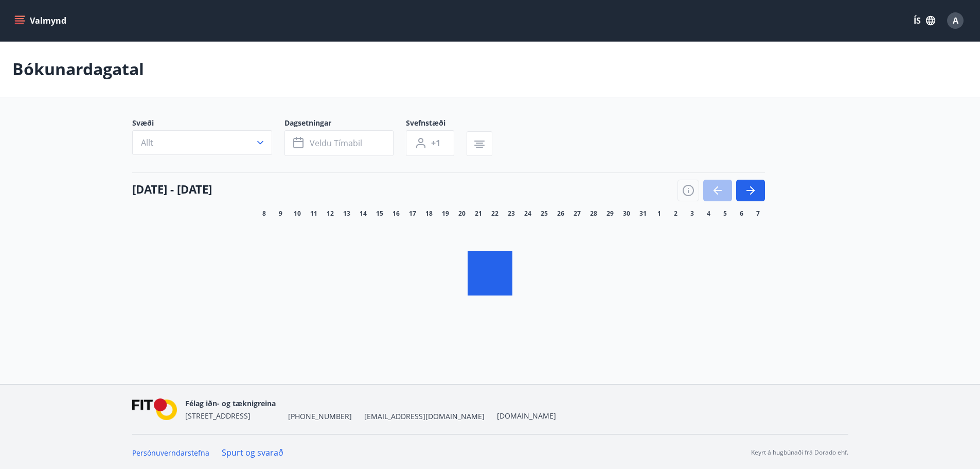
scroll to position [2, 0]
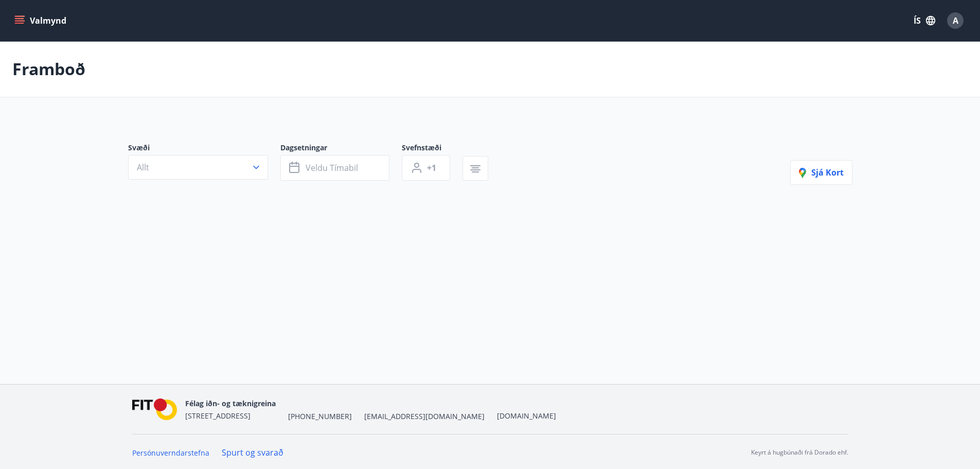
type input "*"
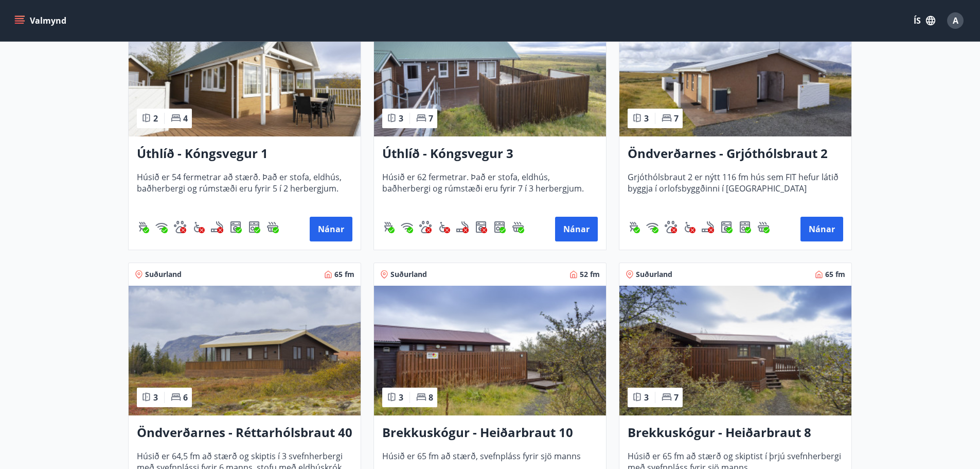
scroll to position [1183, 0]
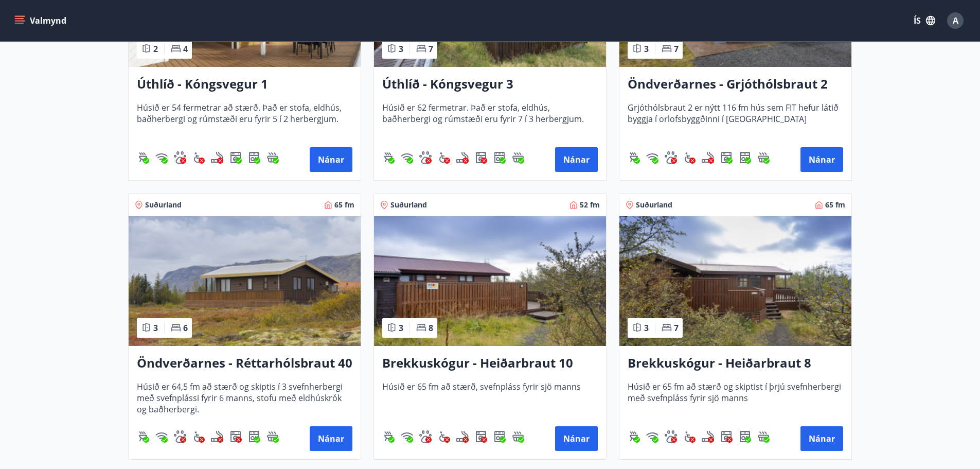
click at [779, 288] on img at bounding box center [735, 281] width 232 height 130
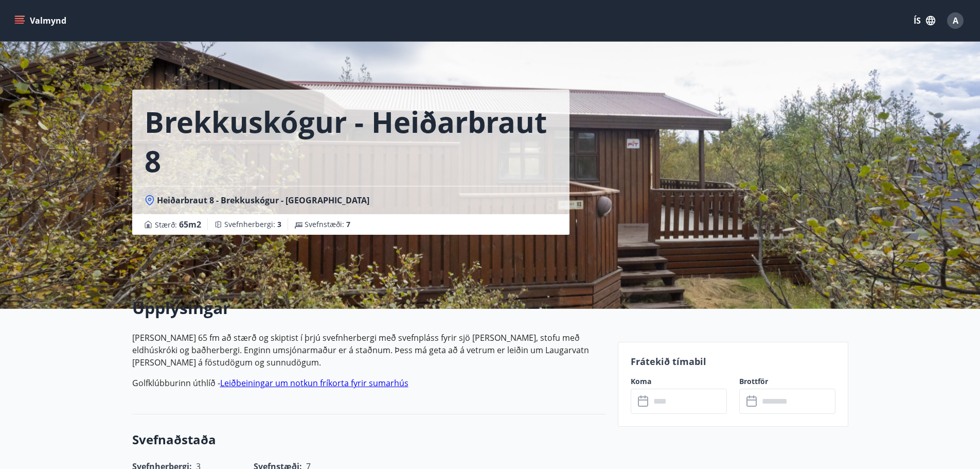
click at [711, 210] on div "Brekkuskógur - Heiðarbraut 8 Heiðarbraut 8 - Brekkuskógur - Bláskógabyggð - Árn…" at bounding box center [490, 154] width 716 height 309
click at [307, 187] on div "Heiðarbraut 8 - Brekkuskógur - Bláskógabyggð - Árnessýslu" at bounding box center [350, 200] width 437 height 28
click at [458, 254] on div "Brekkuskógur - Heiðarbraut 8 Heiðarbraut 8 - Brekkuskógur - Bláskógabyggð - Árn…" at bounding box center [370, 154] width 477 height 309
click at [697, 155] on div "Brekkuskógur - Heiðarbraut 8 Heiðarbraut 8 - Brekkuskógur - Bláskógabyggð - Árn…" at bounding box center [490, 154] width 716 height 309
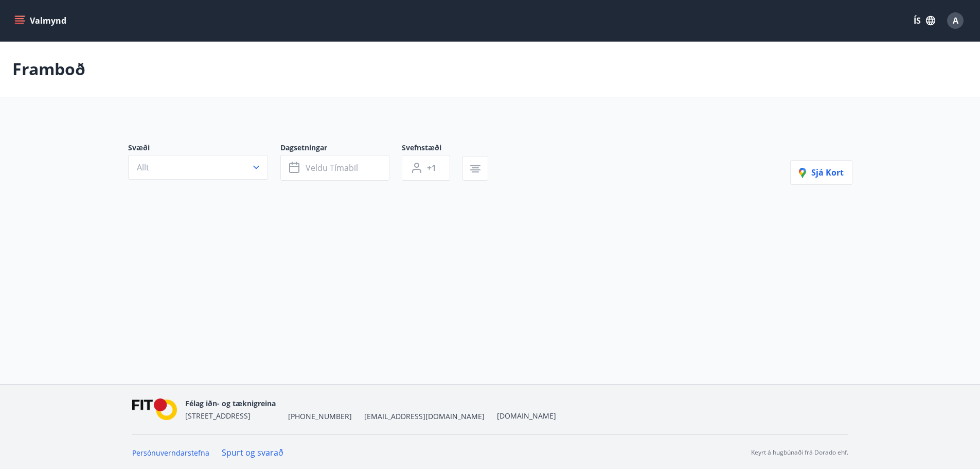
type input "*"
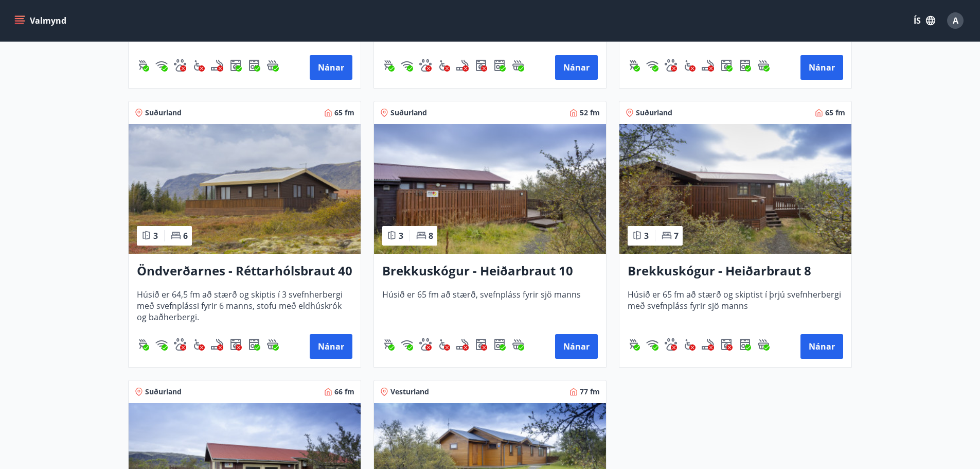
scroll to position [1177, 0]
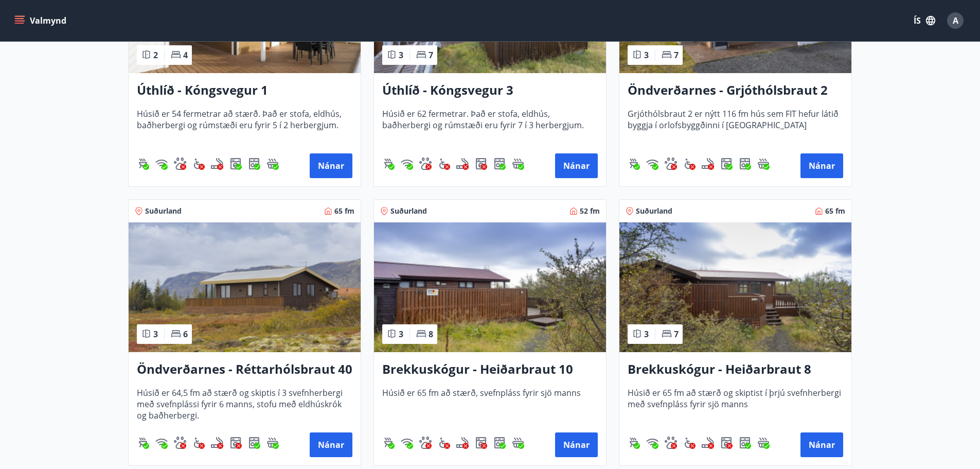
click at [500, 302] on img at bounding box center [490, 287] width 232 height 130
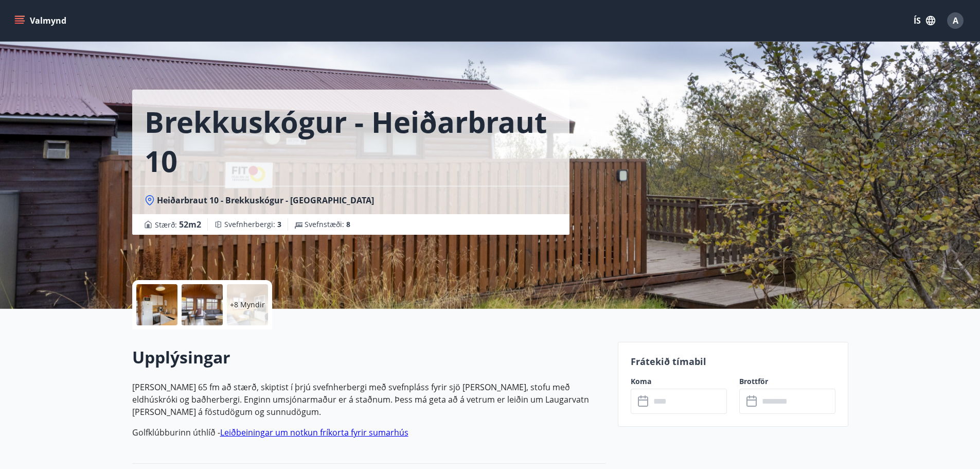
click at [246, 301] on p "+8 Myndir" at bounding box center [247, 304] width 35 height 10
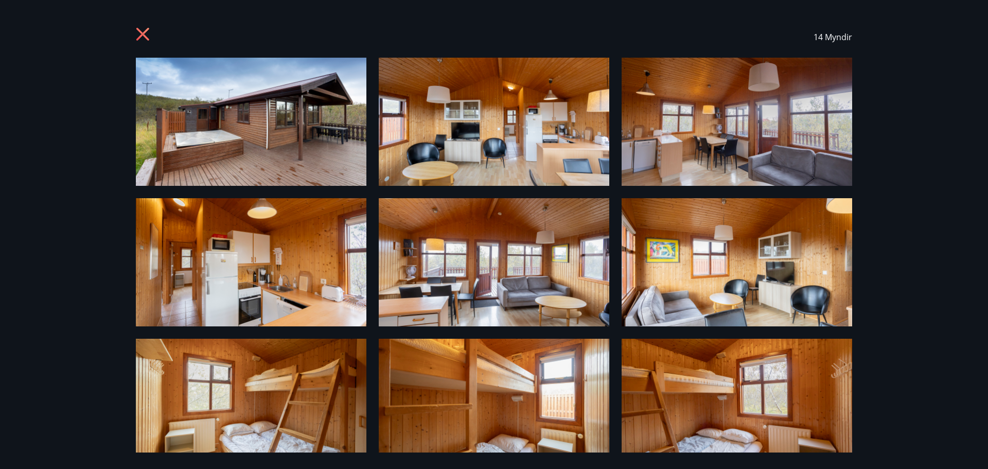
click at [149, 29] on icon at bounding box center [144, 35] width 16 height 16
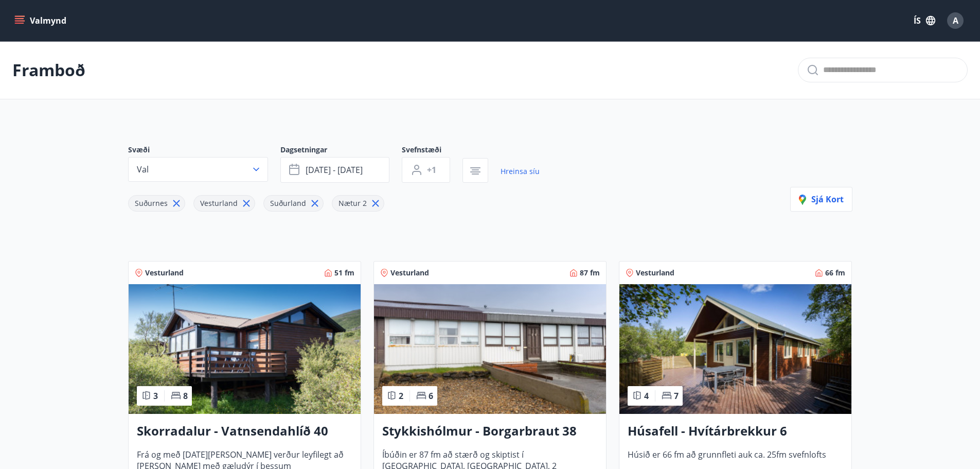
click at [372, 202] on icon at bounding box center [375, 203] width 7 height 7
type input "*"
click at [22, 12] on button "Valmynd" at bounding box center [41, 20] width 58 height 19
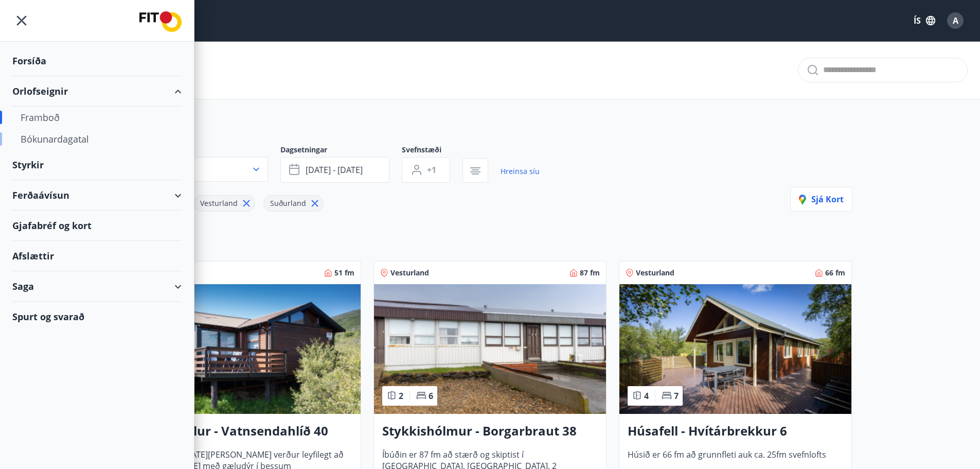
click at [62, 140] on div "Bókunardagatal" at bounding box center [97, 139] width 153 height 22
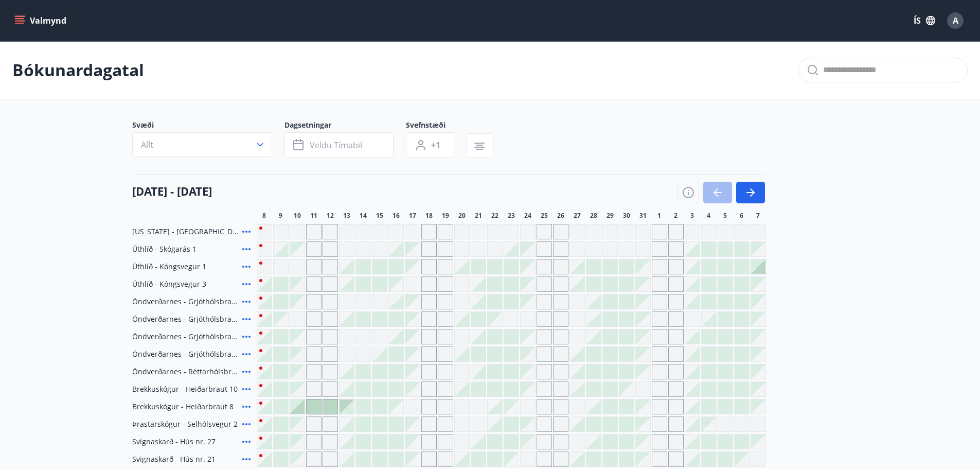
scroll to position [51, 0]
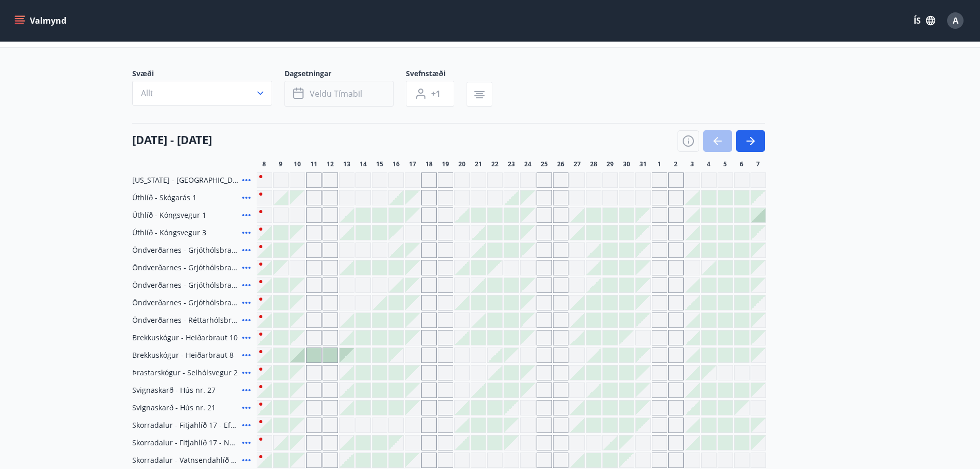
click at [324, 89] on span "Veldu tímabil" at bounding box center [336, 93] width 52 height 11
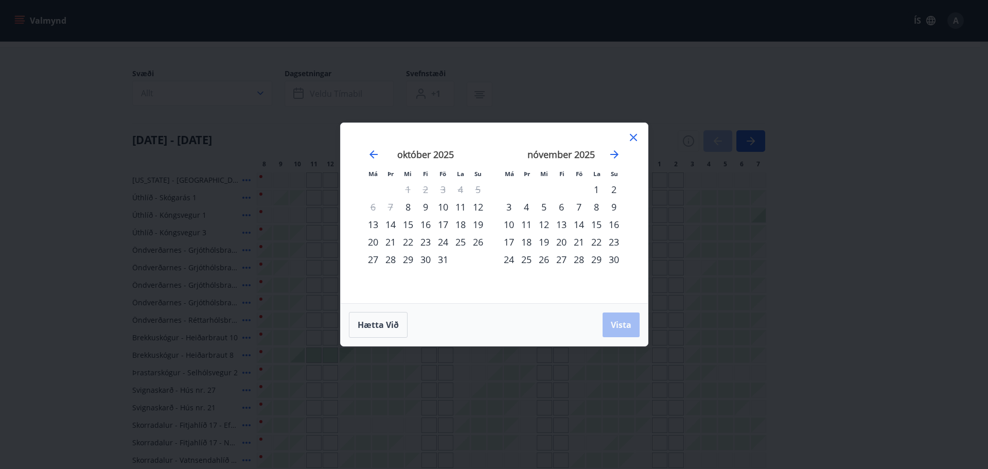
click at [423, 204] on div "9" at bounding box center [425, 206] width 17 height 17
click at [440, 223] on div "17" at bounding box center [442, 224] width 17 height 17
click at [632, 321] on button "Vista" at bounding box center [620, 324] width 37 height 25
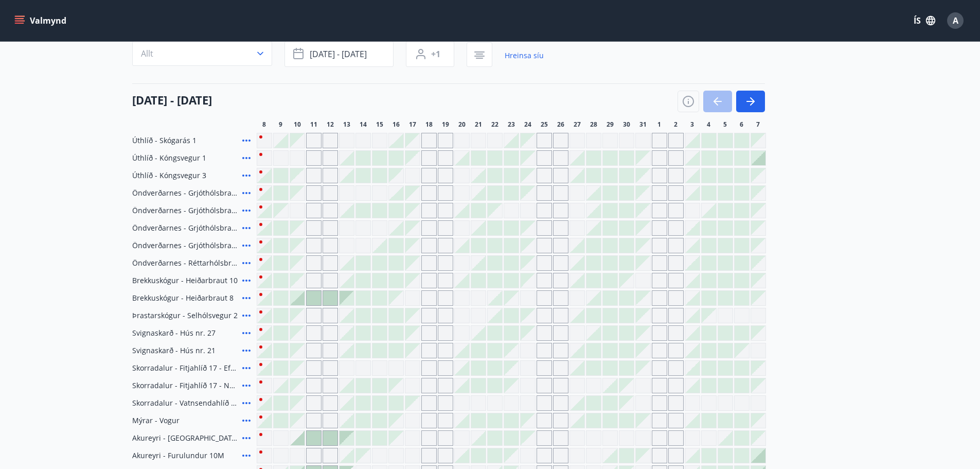
scroll to position [154, 0]
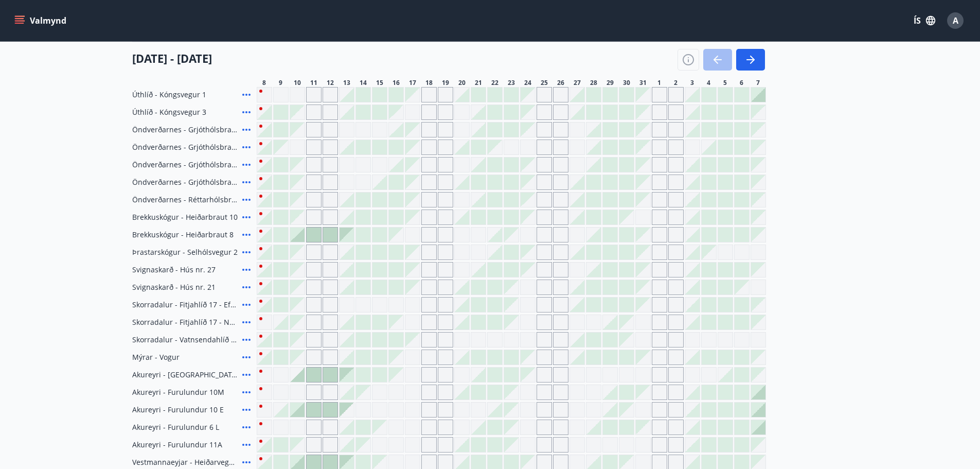
click at [248, 232] on icon at bounding box center [246, 234] width 12 height 12
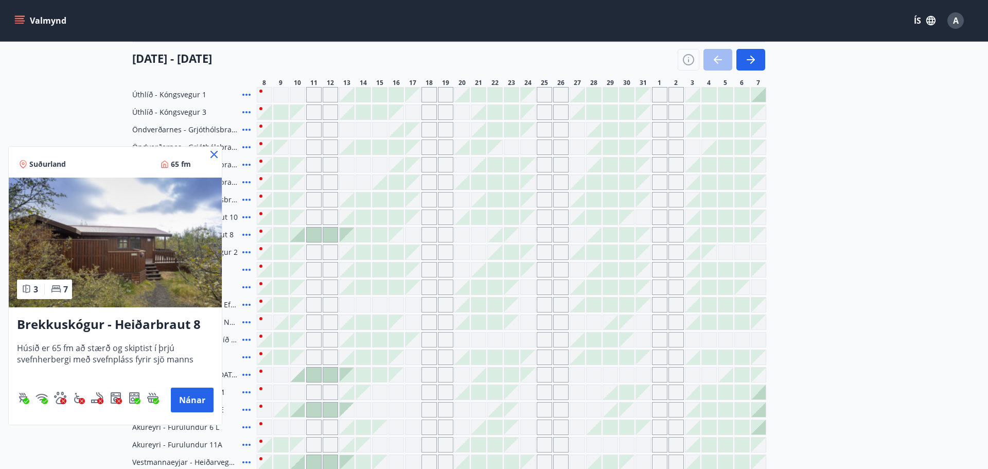
click at [316, 238] on div at bounding box center [494, 234] width 988 height 469
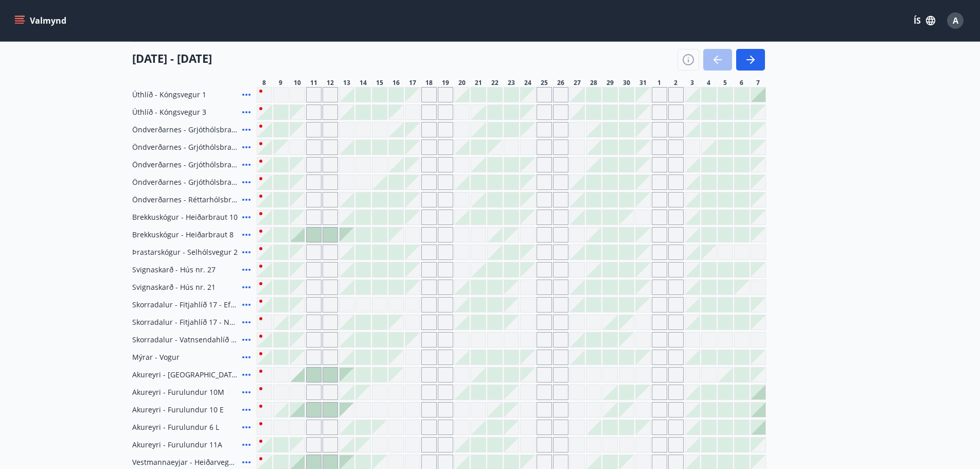
click at [216, 157] on div "Öndverðarnes - Grjóthólsbraut 3" at bounding box center [192, 164] width 120 height 15
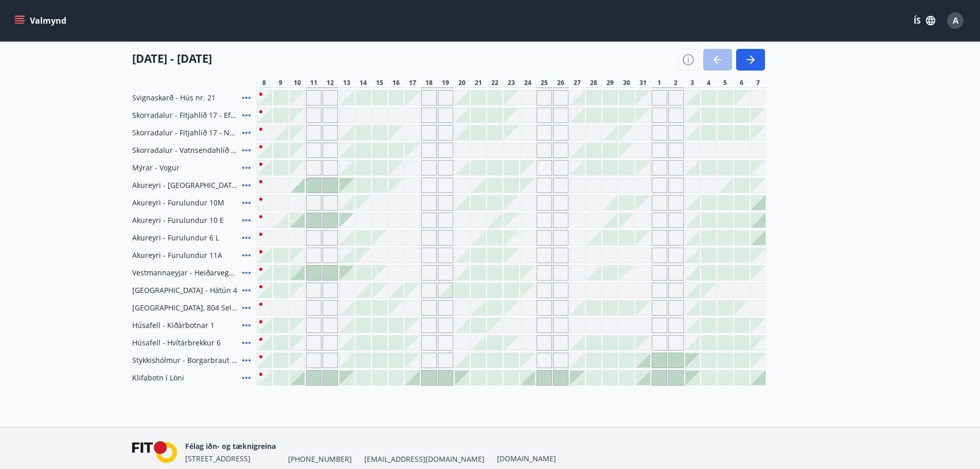
scroll to position [360, 0]
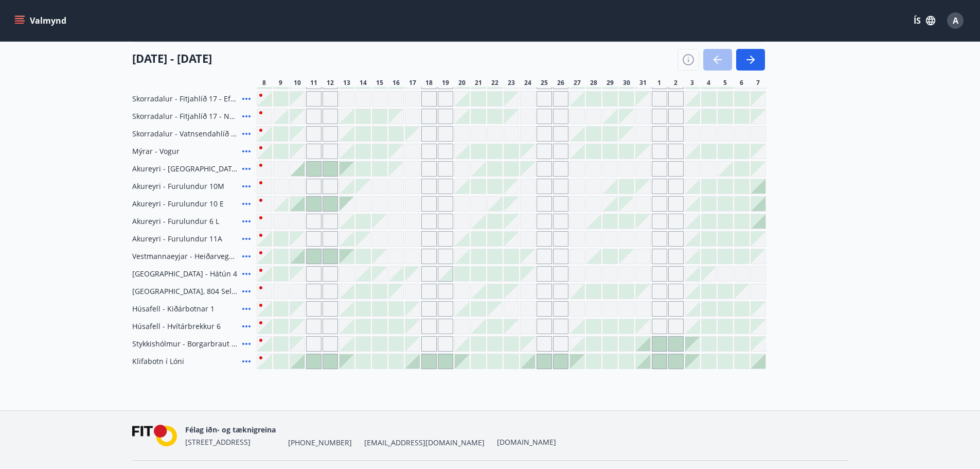
click at [304, 169] on div at bounding box center [297, 169] width 14 height 14
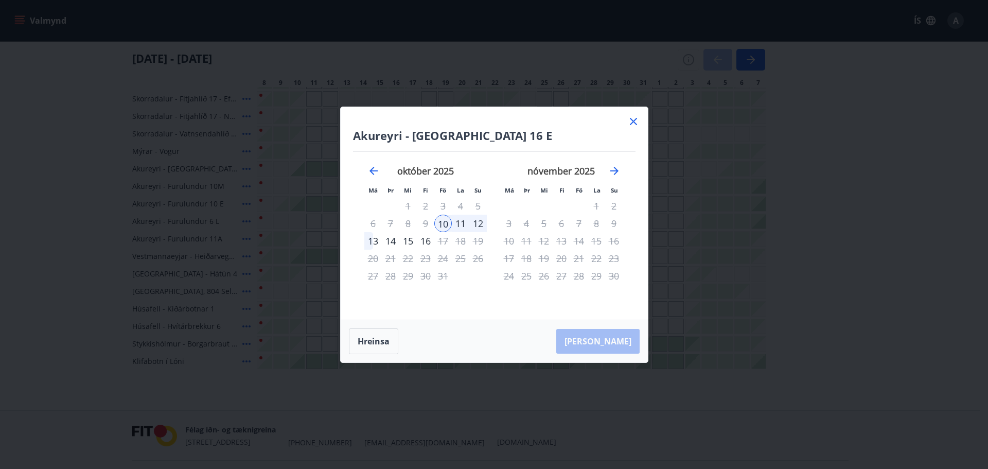
click at [377, 241] on div "13" at bounding box center [372, 240] width 17 height 17
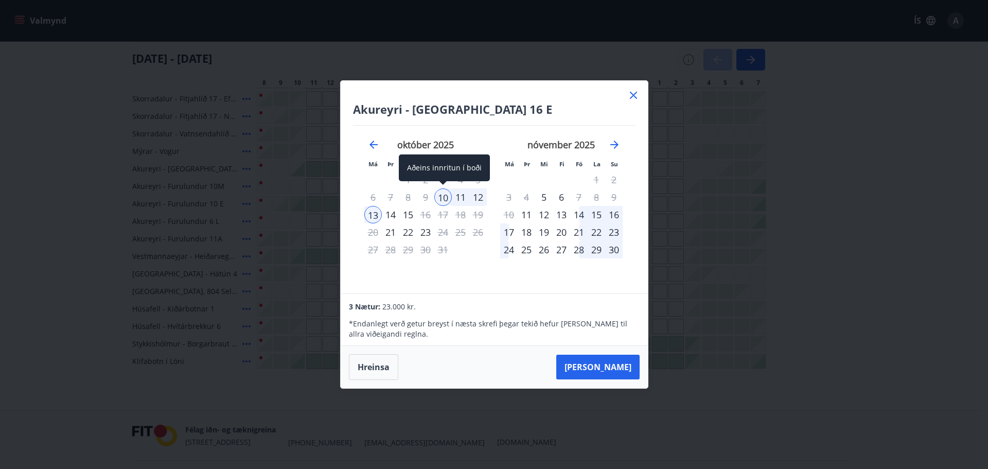
click at [443, 202] on div "10" at bounding box center [442, 196] width 17 height 17
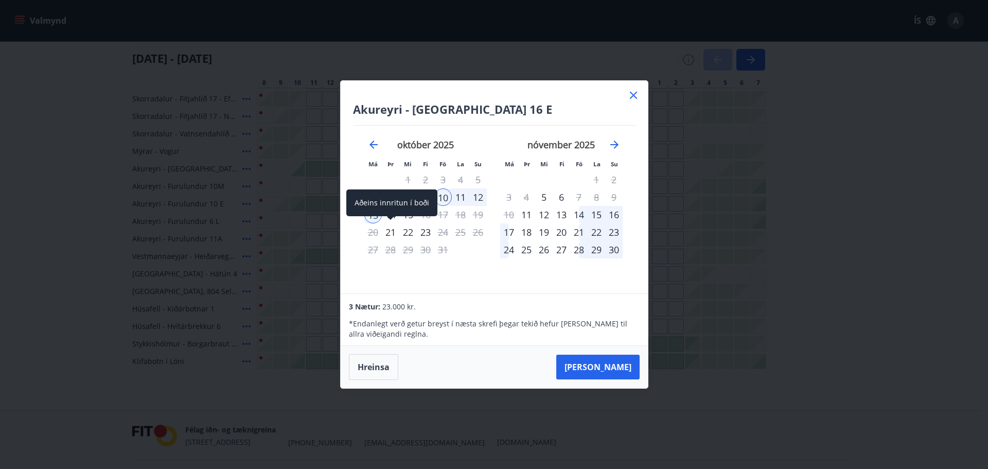
click at [389, 216] on span at bounding box center [390, 218] width 7 height 5
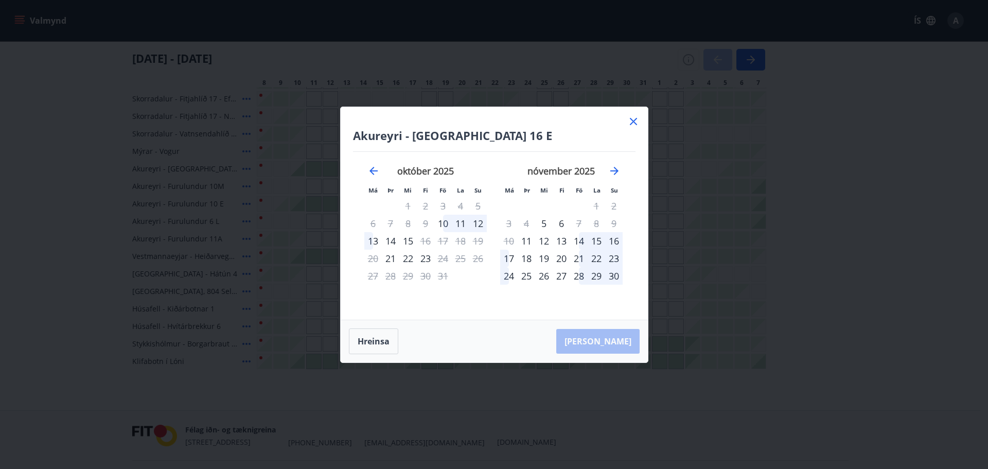
click at [390, 240] on div "14" at bounding box center [390, 240] width 17 height 17
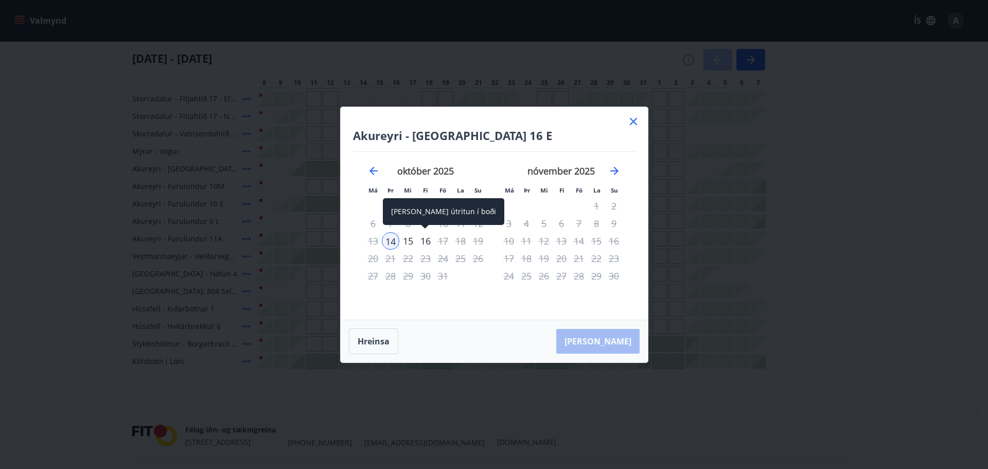
click at [429, 242] on div "16" at bounding box center [425, 240] width 17 height 17
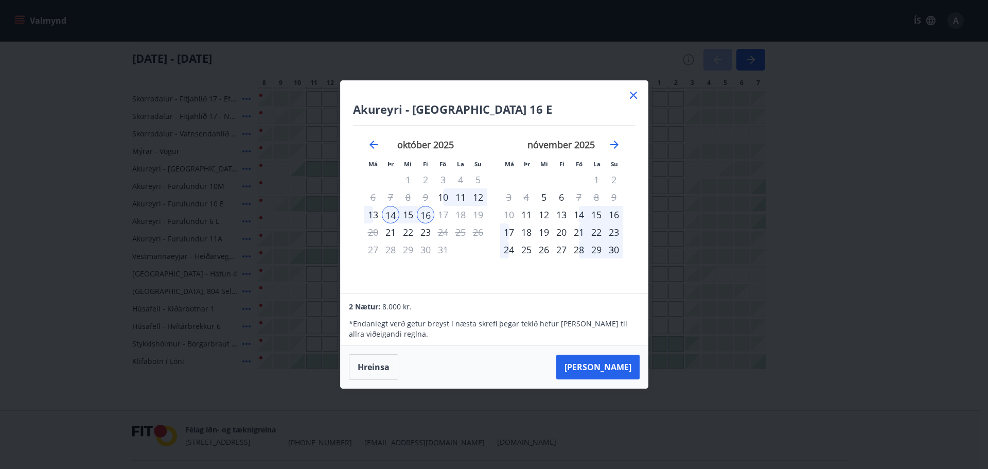
click at [583, 214] on div "14" at bounding box center [578, 214] width 17 height 17
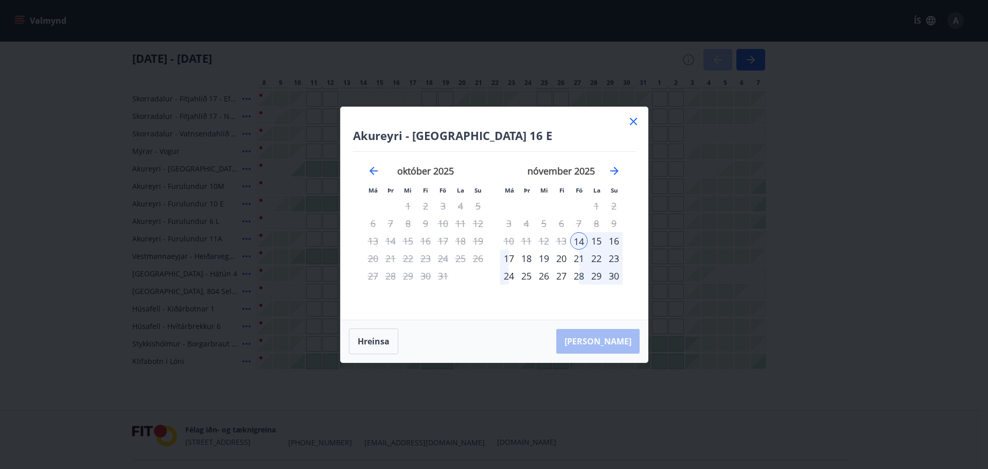
click at [580, 259] on div "21" at bounding box center [578, 257] width 17 height 17
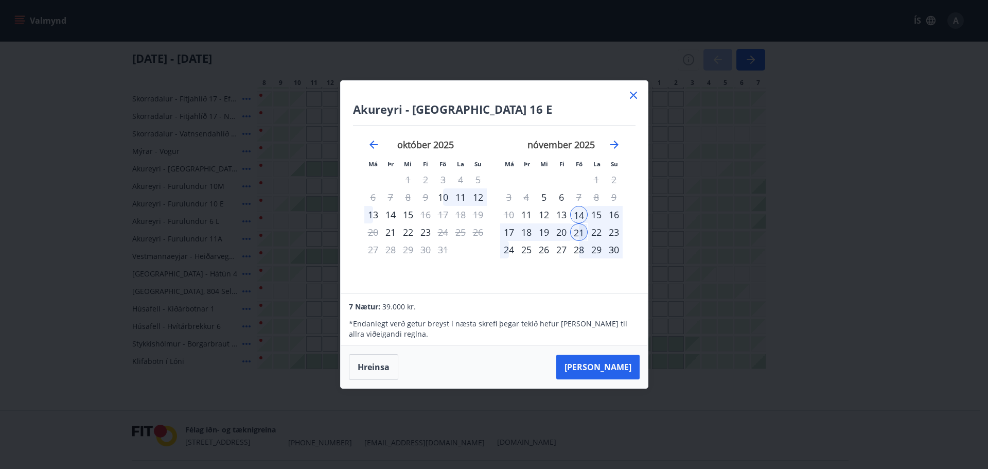
click at [577, 215] on div "14" at bounding box center [578, 214] width 17 height 17
click at [447, 196] on div "10" at bounding box center [442, 196] width 17 height 17
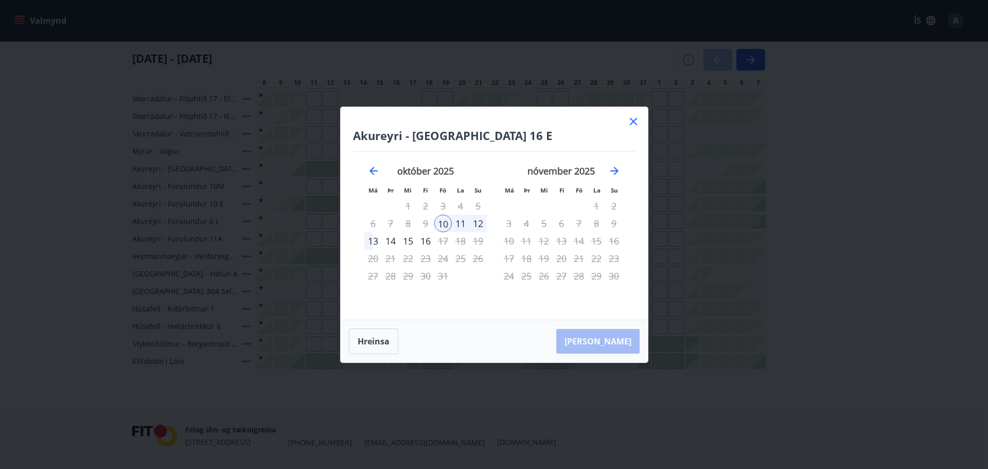
click at [378, 238] on div "13" at bounding box center [372, 240] width 17 height 17
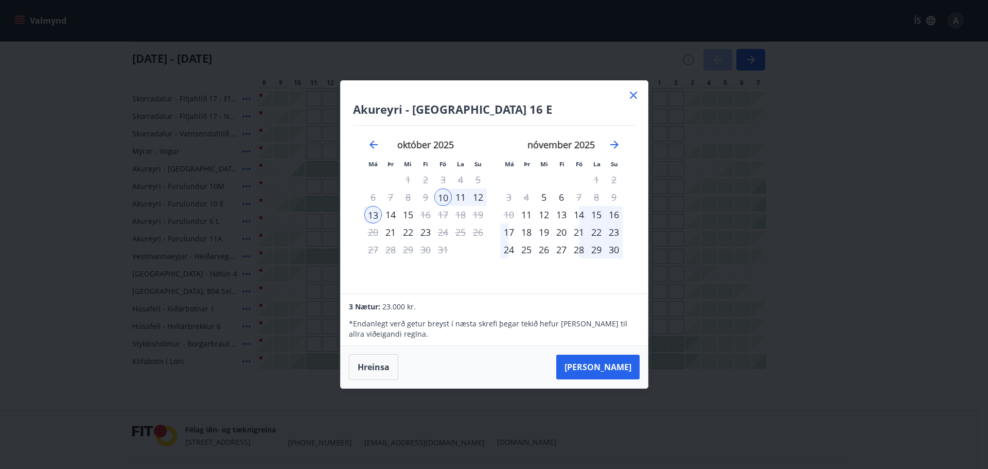
click at [371, 213] on div "13" at bounding box center [372, 214] width 17 height 17
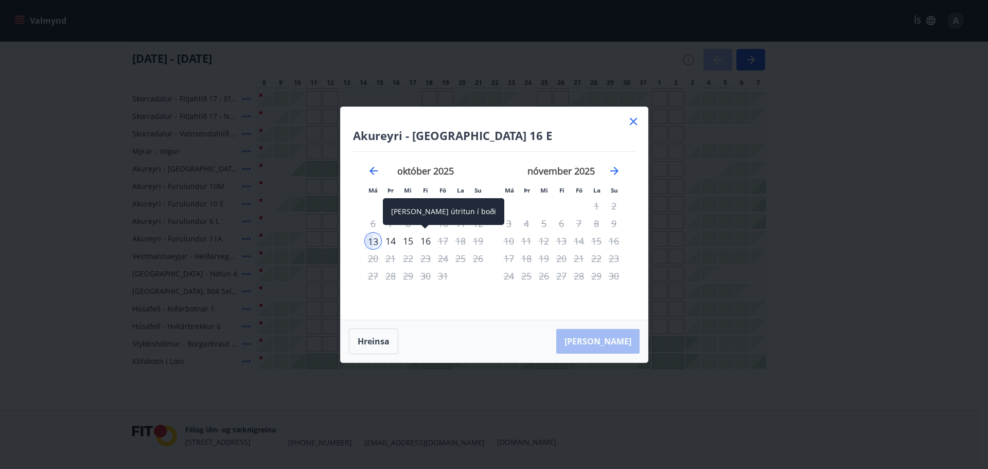
click at [424, 239] on div "16" at bounding box center [425, 240] width 17 height 17
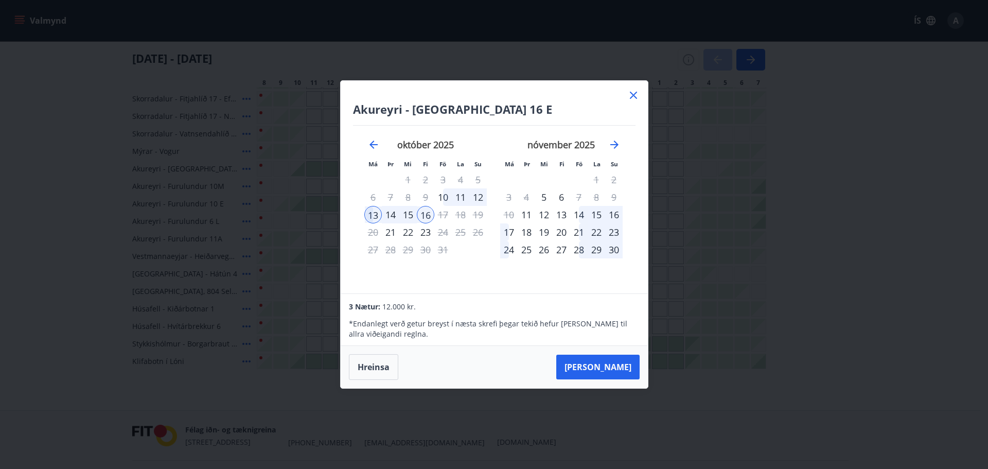
click at [405, 213] on div "15" at bounding box center [407, 214] width 17 height 17
click at [632, 98] on icon at bounding box center [633, 95] width 12 height 12
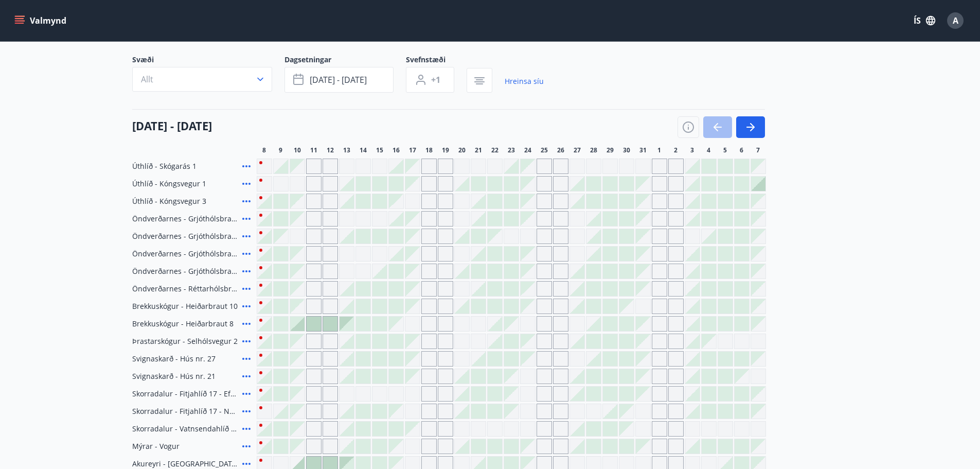
scroll to position [0, 0]
